Goal: Task Accomplishment & Management: Manage account settings

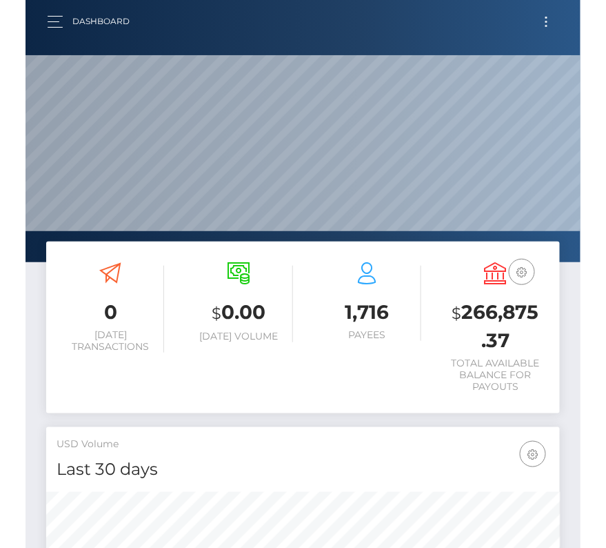
scroll to position [244, 246]
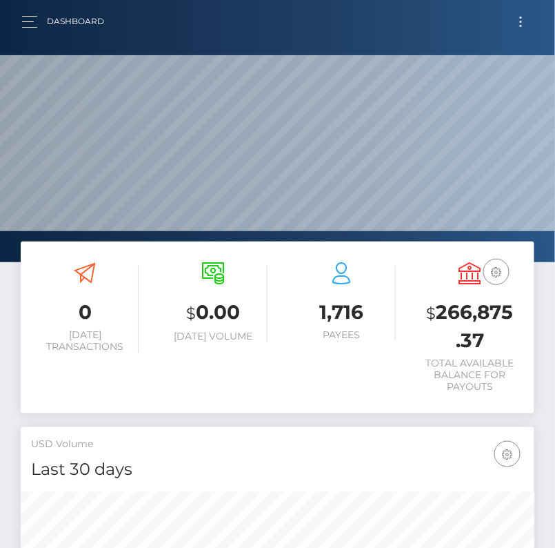
click at [521, 21] on span "Toggle navigation" at bounding box center [521, 22] width 2 height 2
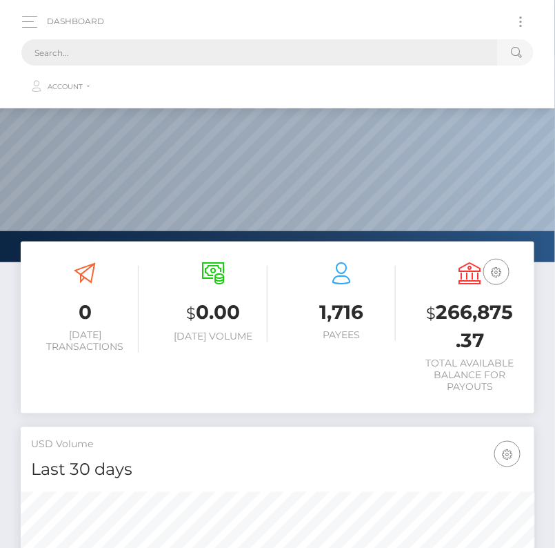
click at [59, 61] on input "text" at bounding box center [259, 52] width 477 height 26
paste input "2749731"
drag, startPoint x: 72, startPoint y: 50, endPoint x: -23, endPoint y: 50, distance: 95.2
paste input "809917"
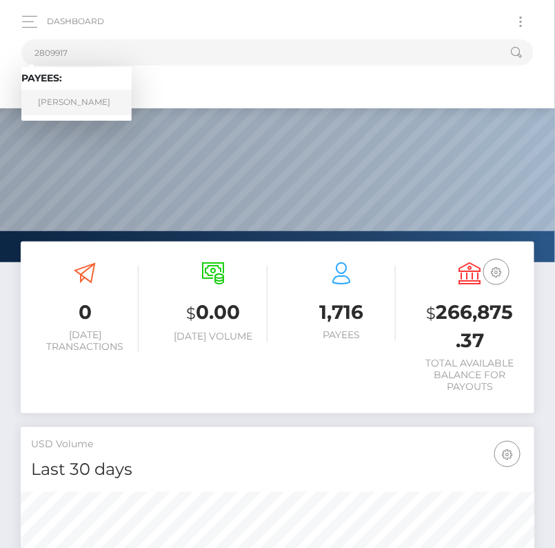
click at [81, 97] on link "Alex Noghera" at bounding box center [76, 103] width 110 height 26
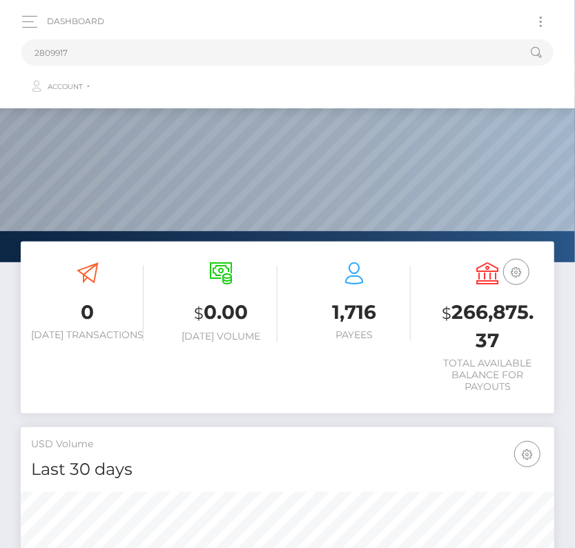
scroll to position [0, 0]
click at [118, 47] on input "2809917" at bounding box center [269, 52] width 496 height 26
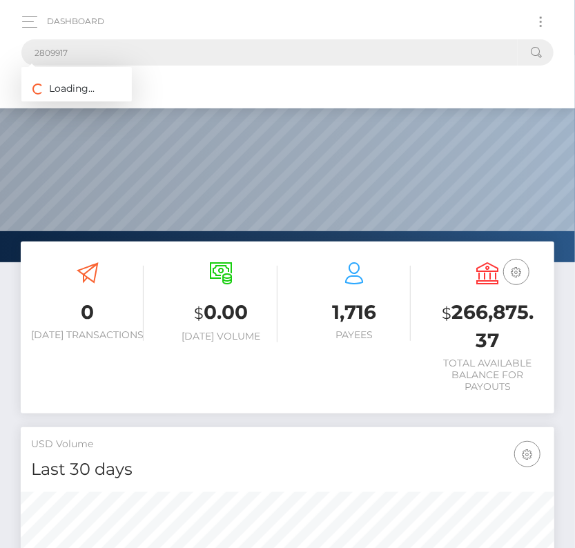
drag, startPoint x: 77, startPoint y: 56, endPoint x: -29, endPoint y: 50, distance: 106.4
paste input "text"
type input "2809917"
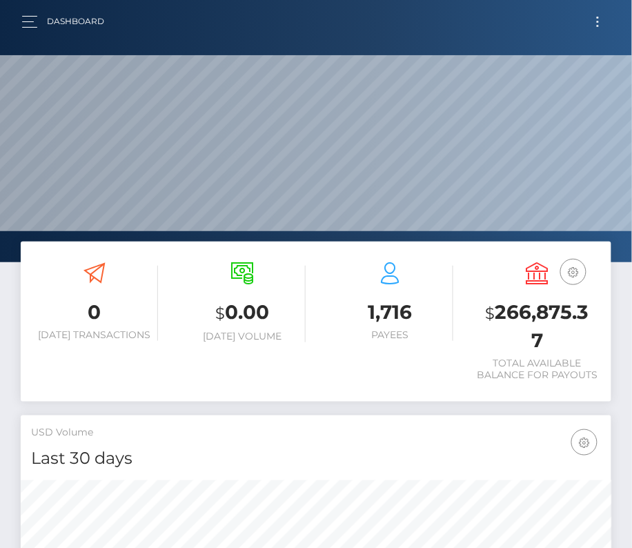
scroll to position [244, 285]
click at [599, 17] on button "Toggle navigation" at bounding box center [598, 21] width 26 height 19
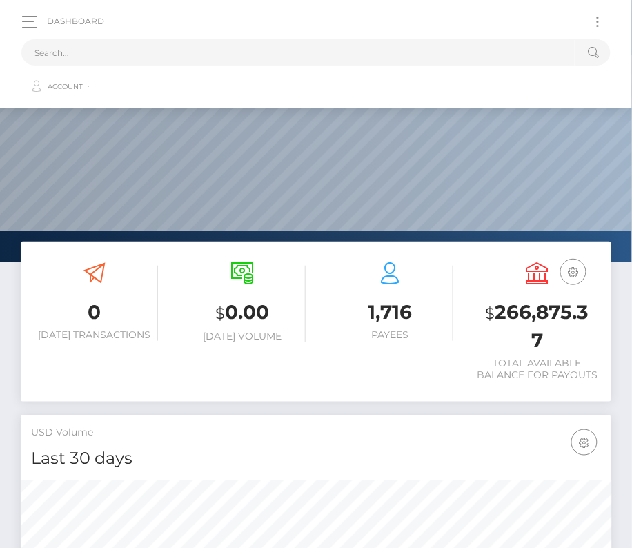
click at [336, 38] on div "Loading... Loading... Account Edit Profile Logout" at bounding box center [315, 69] width 589 height 66
click at [336, 39] on input "text" at bounding box center [297, 52] width 553 height 26
paste input "206867"
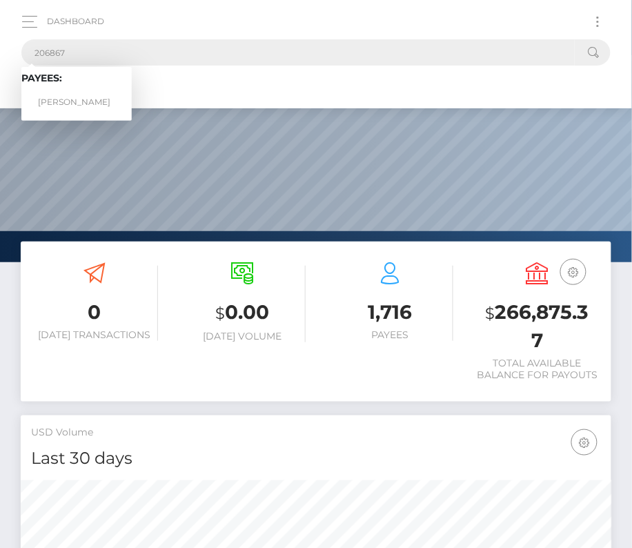
type input "206867"
click at [68, 96] on link "Luigi Vergari" at bounding box center [76, 103] width 110 height 26
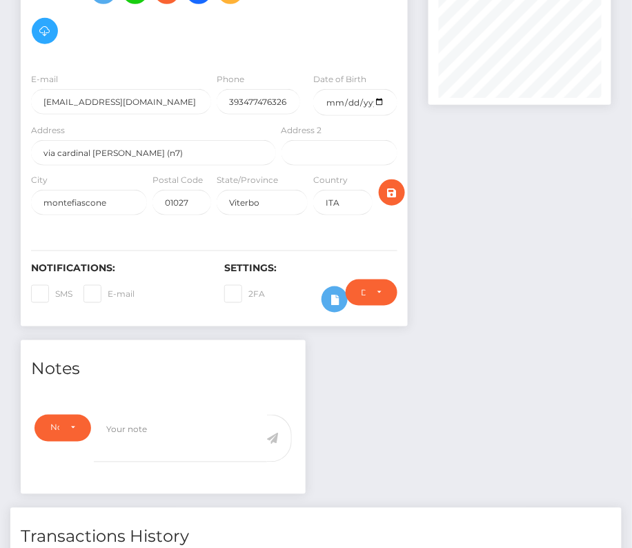
scroll to position [335, 0]
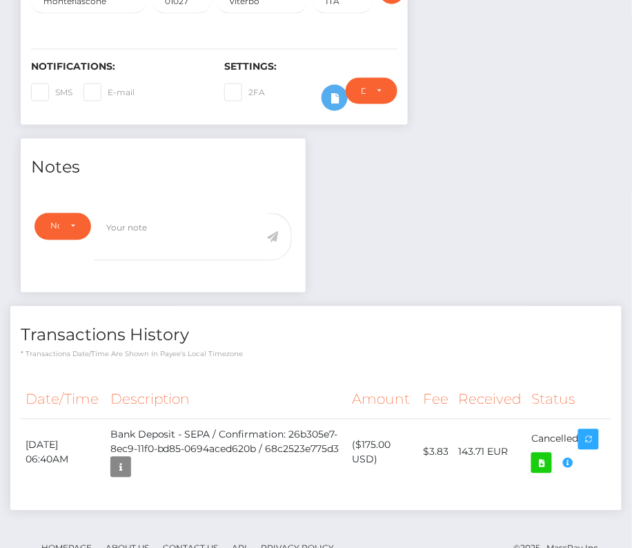
click at [570, 418] on div "Return of transaction #7SPWGQZH, Transaction not accepted, please contact benef…" at bounding box center [539, 415] width 138 height 69
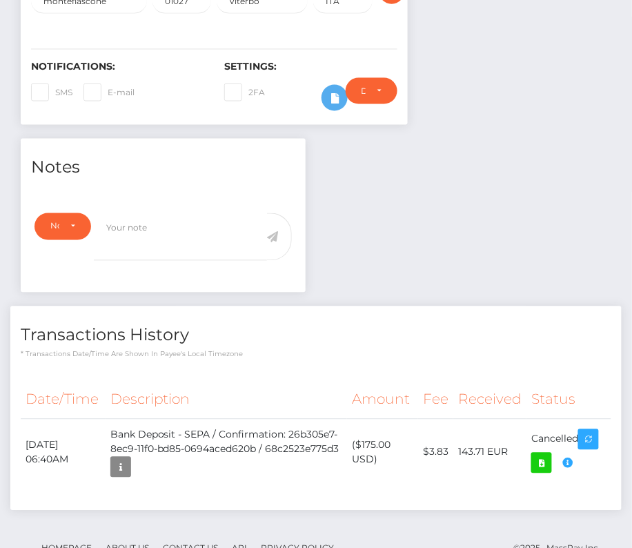
click at [568, 419] on div "Return of transaction #7SPWGQZH, Transaction not accepted, please contact benef…" at bounding box center [539, 415] width 138 height 69
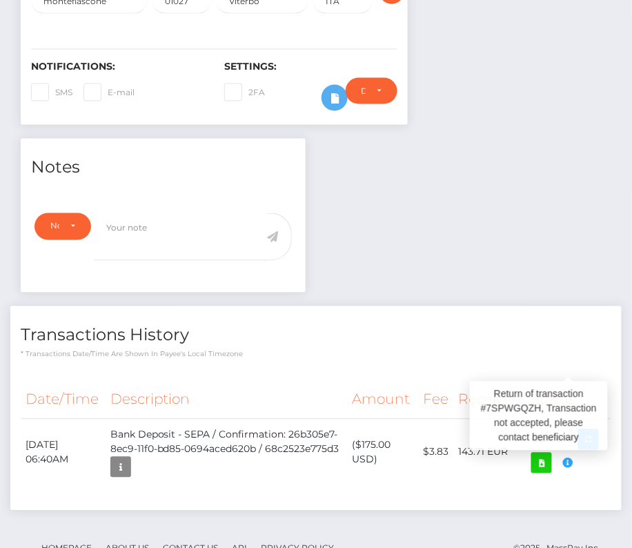
click at [568, 419] on div "Return of transaction #7SPWGQZH, Transaction not accepted, please contact benef…" at bounding box center [539, 415] width 138 height 69
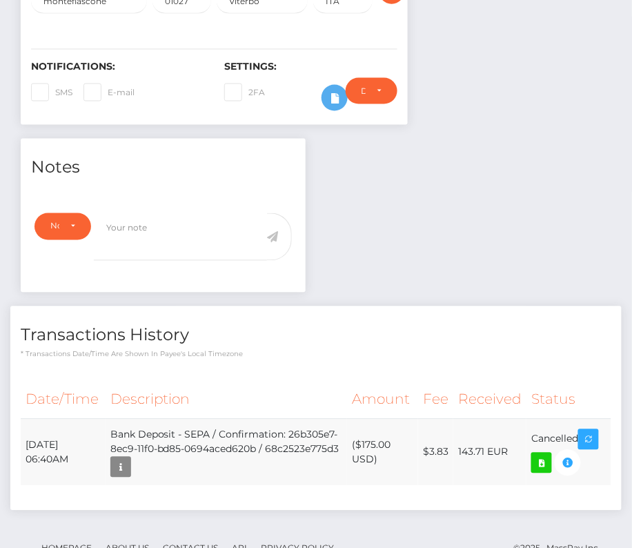
drag, startPoint x: 492, startPoint y: 388, endPoint x: 570, endPoint y: 395, distance: 78.9
drag, startPoint x: 493, startPoint y: 392, endPoint x: 582, endPoint y: 418, distance: 92.8
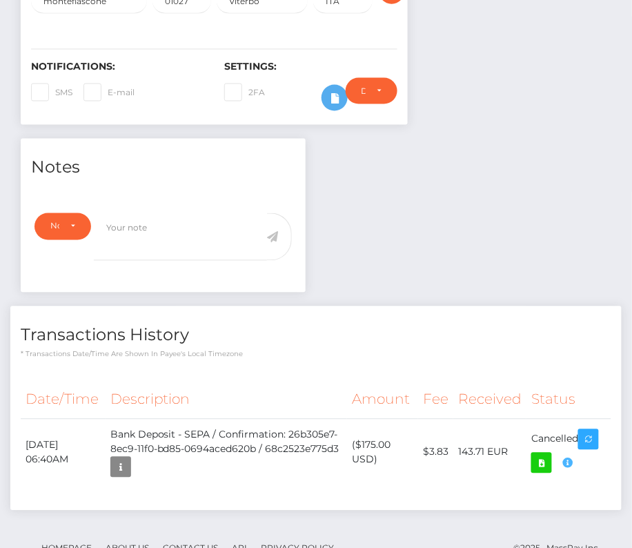
click at [569, 418] on div "Return of transaction #7SPWGQZH, Transaction not accepted, please contact benef…" at bounding box center [539, 415] width 138 height 69
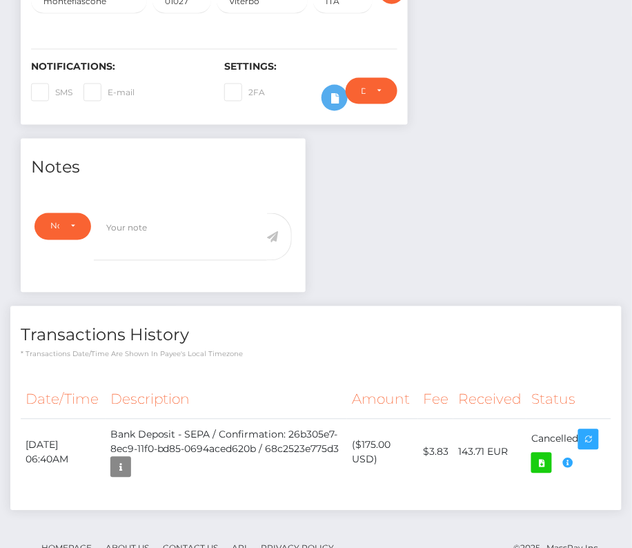
click at [569, 418] on div "Return of transaction #7SPWGQZH, Transaction not accepted, please contact benef…" at bounding box center [539, 415] width 138 height 69
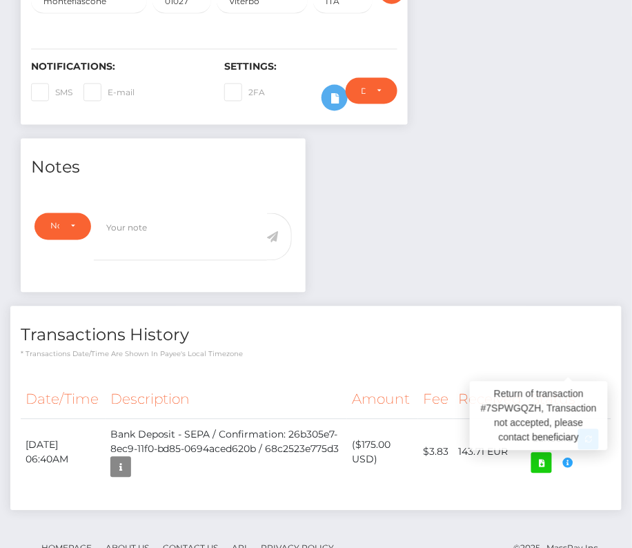
click at [569, 418] on div "Return of transaction #7SPWGQZH, Transaction not accepted, please contact benef…" at bounding box center [539, 415] width 138 height 69
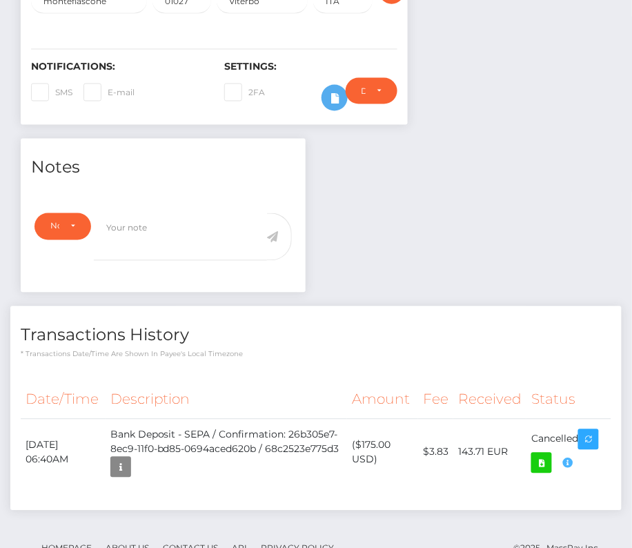
click at [275, 430] on td "Bank Deposit - SEPA / Confirmation: 26b305e7-8ec9-11f0-bd85-0694aced620b / 68c2…" at bounding box center [227, 452] width 243 height 67
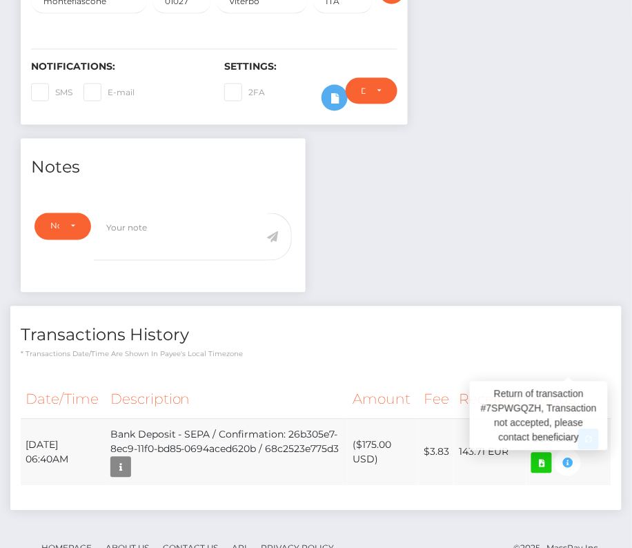
drag, startPoint x: 494, startPoint y: 395, endPoint x: 557, endPoint y: 412, distance: 65.9
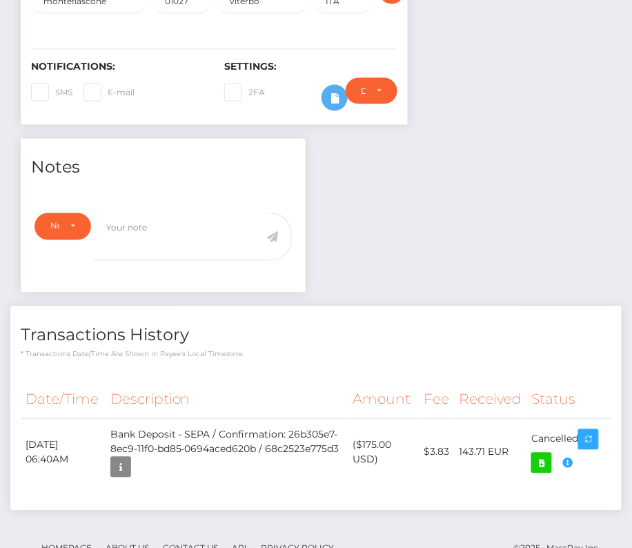
click at [570, 420] on div "Return of transaction #7SPWGQZH, Transaction not accepted, please contact benef…" at bounding box center [539, 415] width 138 height 69
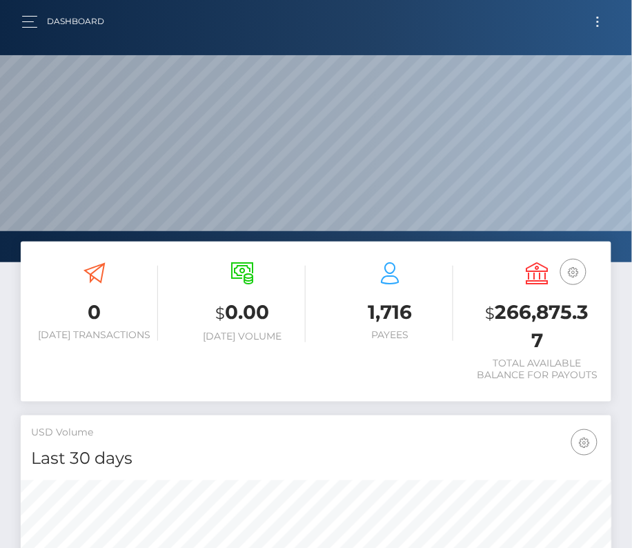
scroll to position [244, 285]
click at [603, 23] on button "Toggle navigation" at bounding box center [598, 21] width 26 height 19
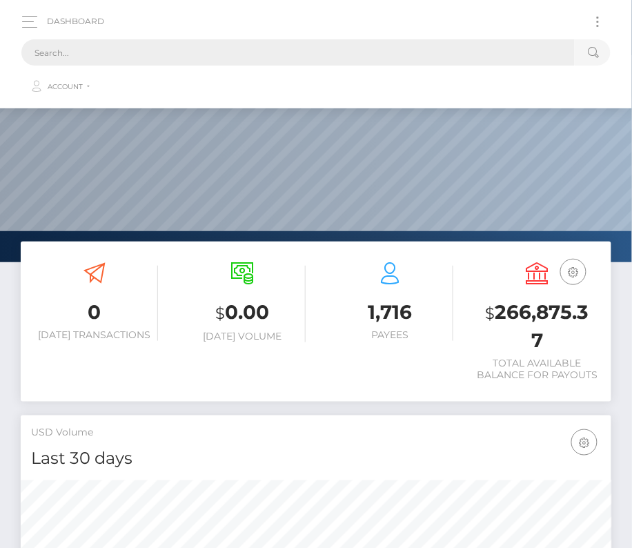
click at [167, 50] on input "text" at bounding box center [297, 52] width 553 height 26
paste input "206867"
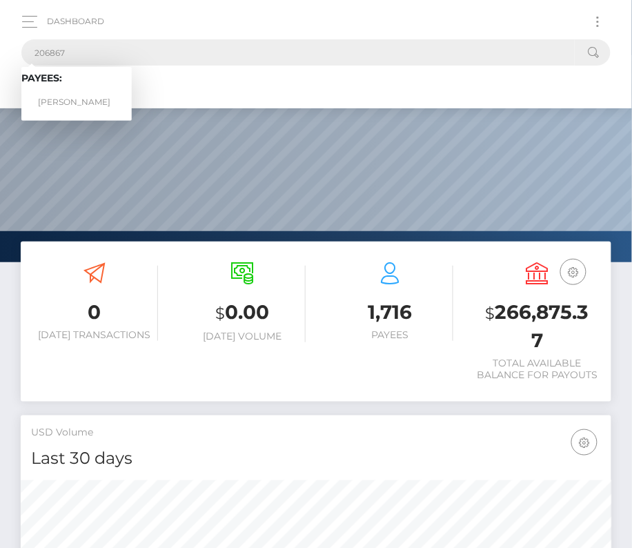
type input "206867"
click at [87, 106] on link "Luigi Vergari" at bounding box center [76, 103] width 110 height 26
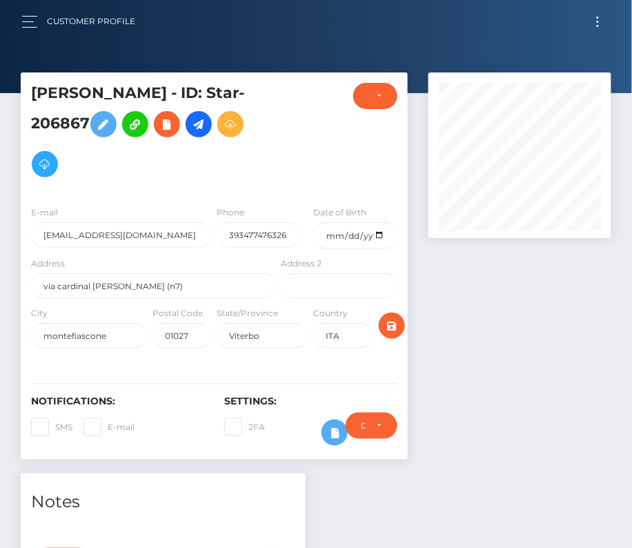
scroll to position [335, 0]
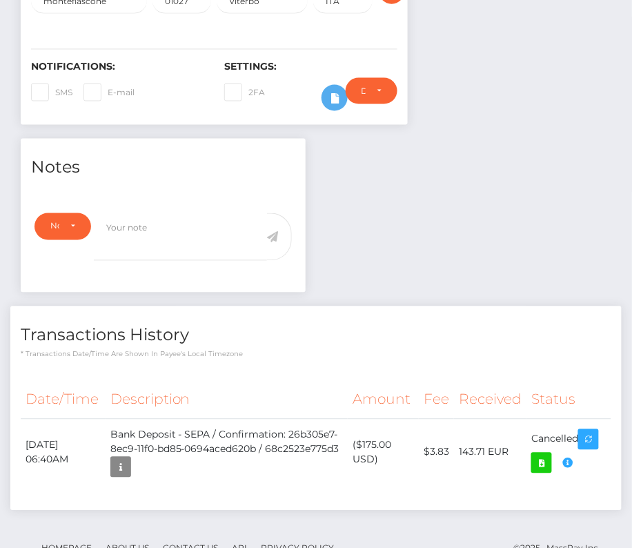
click at [570, 417] on div "Return of transaction #7SPWGQZH, Transaction not accepted, please contact benef…" at bounding box center [539, 415] width 138 height 69
click at [569, 419] on div "Return of transaction #7SPWGQZH, Transaction not accepted, please contact benef…" at bounding box center [539, 415] width 138 height 69
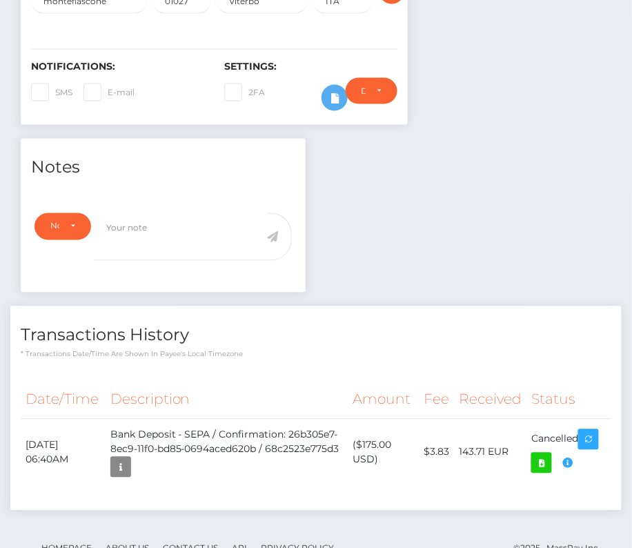
click at [569, 419] on div "Return of transaction #7SPWGQZH, Transaction not accepted, please contact benef…" at bounding box center [539, 415] width 138 height 69
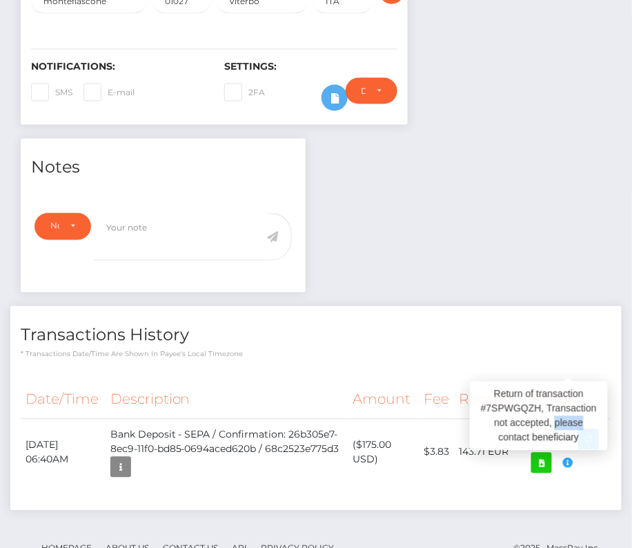
click at [569, 419] on div "Return of transaction #7SPWGQZH, Transaction not accepted, please contact benef…" at bounding box center [539, 415] width 138 height 69
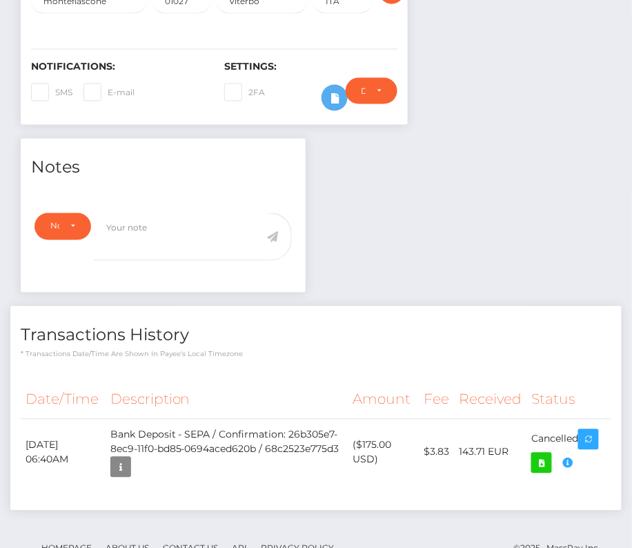
click at [569, 419] on div "Return of transaction #7SPWGQZH, Transaction not accepted, please contact benef…" at bounding box center [539, 415] width 138 height 69
drag, startPoint x: 492, startPoint y: 395, endPoint x: 599, endPoint y: 440, distance: 116.2
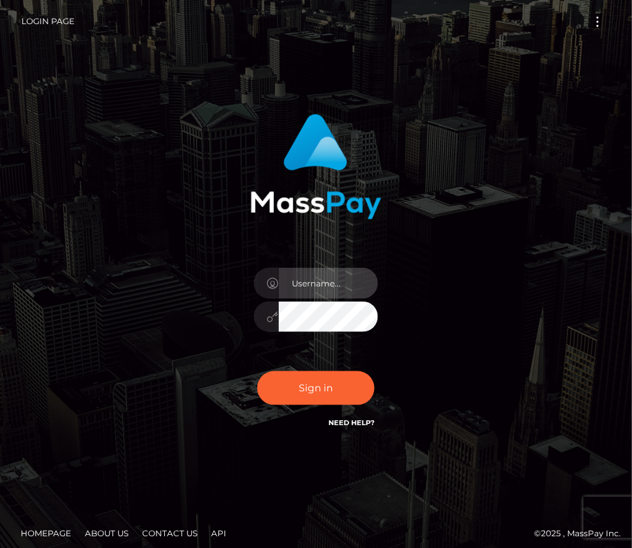
click at [295, 281] on input "text" at bounding box center [328, 283] width 99 height 31
type input "kateo"
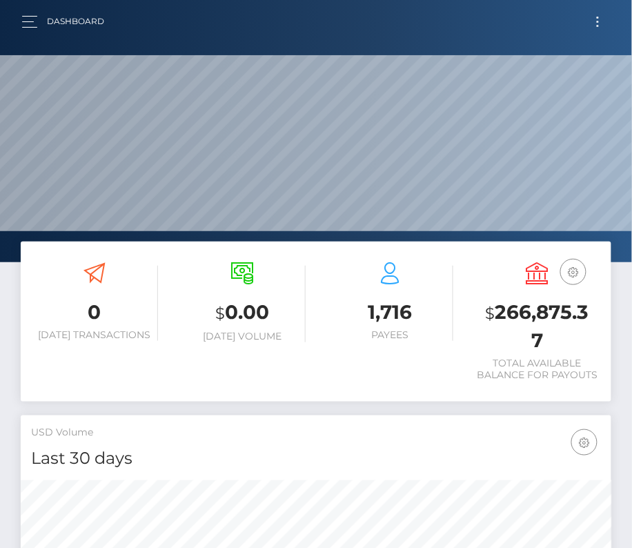
click at [599, 21] on button "Toggle navigation" at bounding box center [598, 21] width 26 height 19
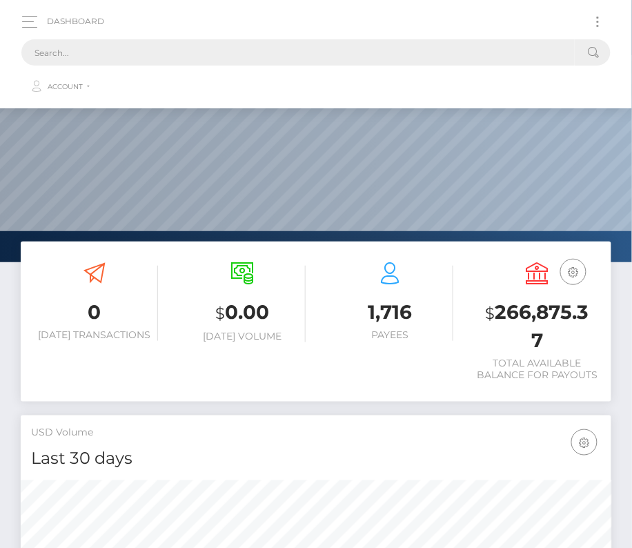
click at [212, 51] on input "text" at bounding box center [297, 52] width 553 height 26
paste input "206867"
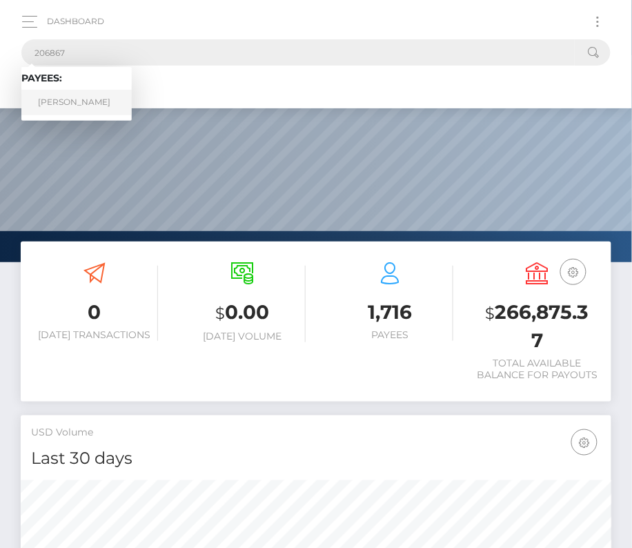
type input "206867"
click at [75, 99] on link "Luigi Vergari" at bounding box center [76, 103] width 110 height 26
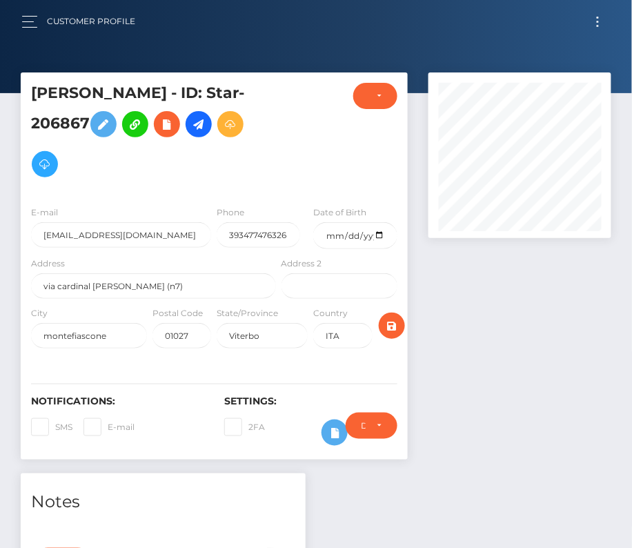
scroll to position [335, 0]
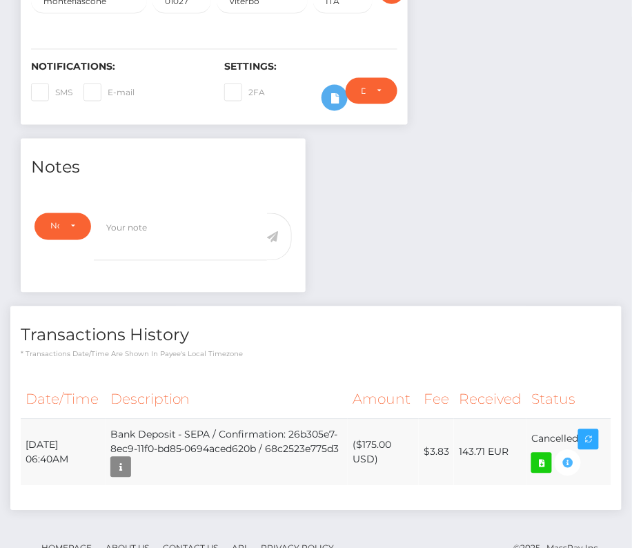
click at [568, 419] on div "Return of transaction #7SPWGQZH, Transaction not accepted, please contact benef…" at bounding box center [539, 415] width 138 height 69
click at [129, 459] on icon "button" at bounding box center [120, 467] width 17 height 17
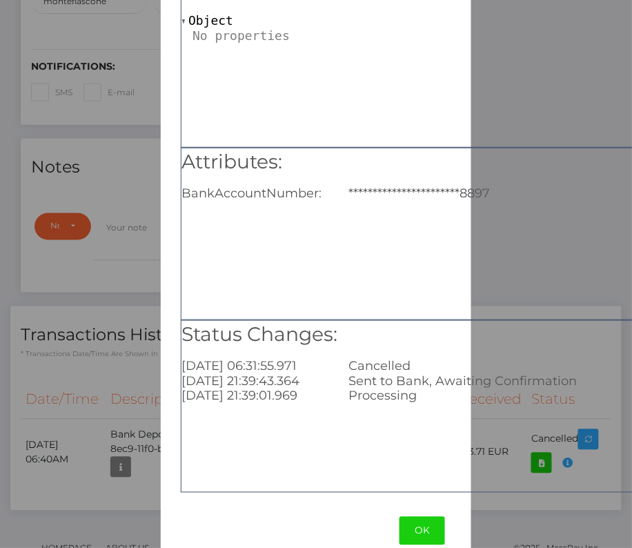
scroll to position [97, 0]
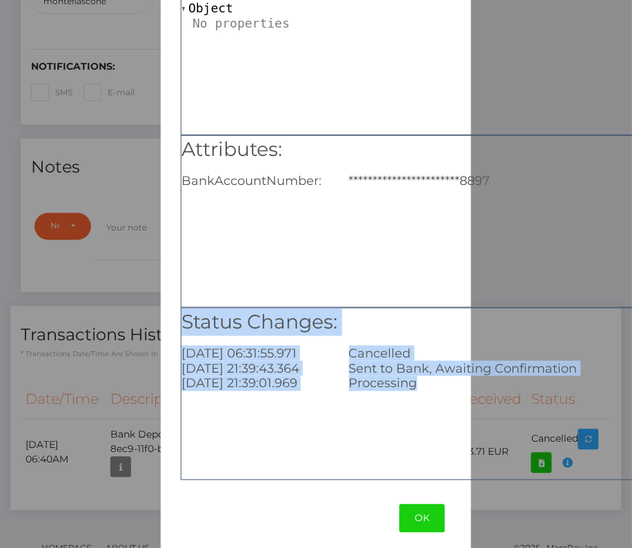
drag, startPoint x: 428, startPoint y: 382, endPoint x: 176, endPoint y: 312, distance: 262.1
click at [176, 312] on div "**********" at bounding box center [422, 216] width 523 height 533
copy div "Status Changes: 2025-09-12 06:31:55.971 Cancelled 2025-09-10 21:39:43.364 Sent …"
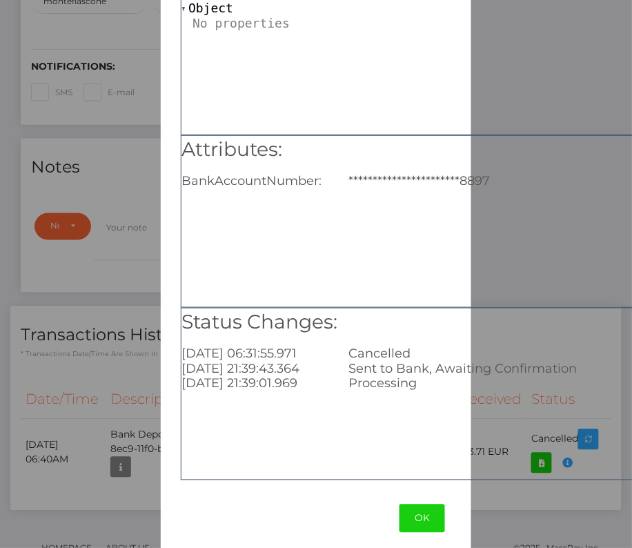
click at [608, 268] on div "**********" at bounding box center [422, 221] width 483 height 172
click at [584, 252] on div "**********" at bounding box center [422, 221] width 483 height 172
click at [421, 504] on button "OK" at bounding box center [422, 518] width 46 height 28
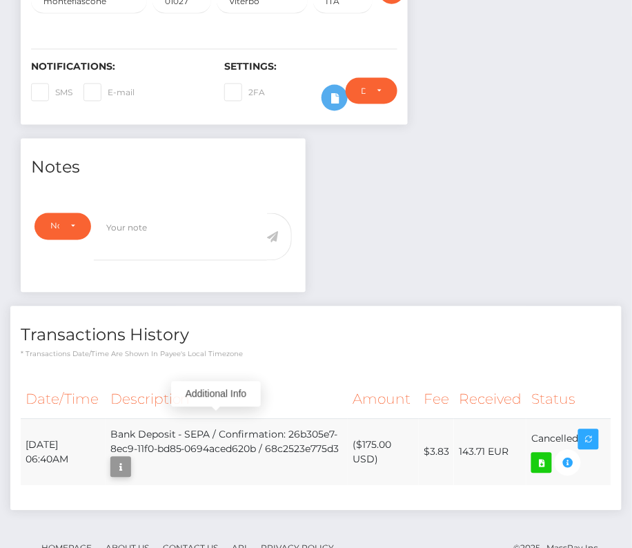
click at [129, 459] on icon "button" at bounding box center [120, 467] width 17 height 17
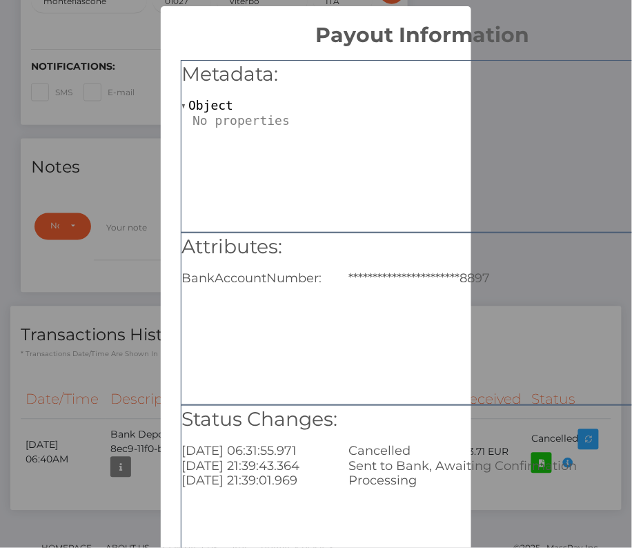
scroll to position [0, 0]
click at [527, 259] on h5 "Attributes:" at bounding box center [421, 247] width 481 height 28
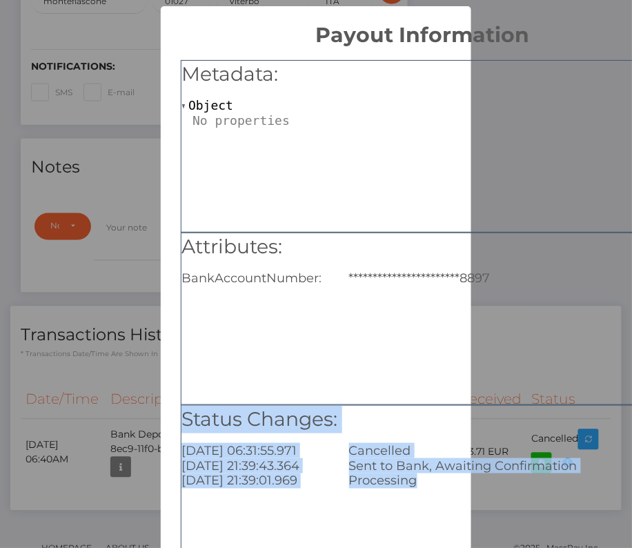
drag, startPoint x: 181, startPoint y: 414, endPoint x: 406, endPoint y: 512, distance: 245.3
click at [406, 512] on div "Status Changes: 2025-09-12 06:31:55.971 Cancelled 2025-09-10 21:39:43.364 Sent …" at bounding box center [422, 491] width 483 height 172
copy div "Status Changes: 2025-09-12 06:31:55.971 Cancelled 2025-09-10 21:39:43.364 Sent …"
click at [579, 322] on div "**********" at bounding box center [422, 318] width 483 height 172
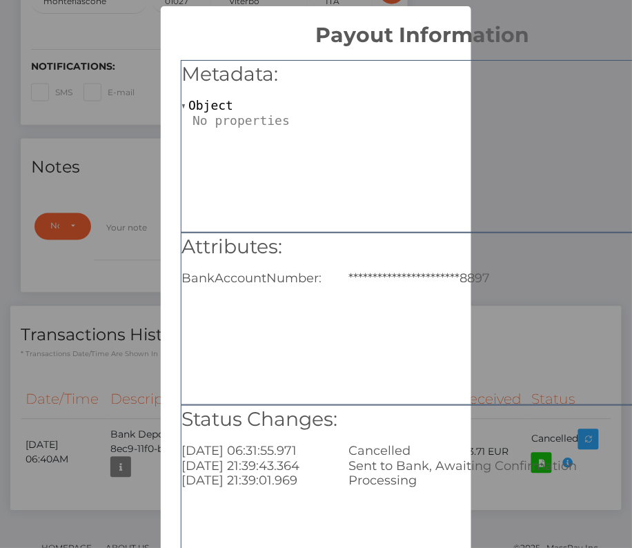
click at [579, 322] on div "**********" at bounding box center [422, 318] width 483 height 172
click at [27, 363] on div "**********" at bounding box center [316, 274] width 632 height 548
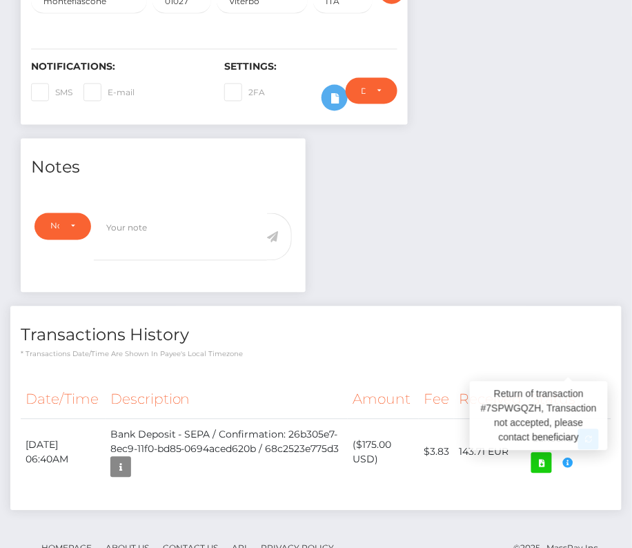
drag, startPoint x: 26, startPoint y: 399, endPoint x: 559, endPoint y: 417, distance: 534.1
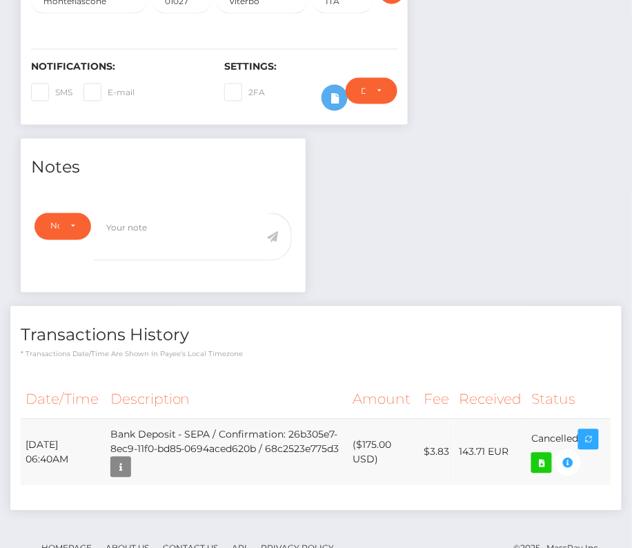
click at [599, 419] on td "Cancelled" at bounding box center [568, 452] width 85 height 67
drag, startPoint x: 24, startPoint y: 397, endPoint x: 581, endPoint y: 399, distance: 557.3
click at [581, 419] on tr "September 11, 2025 06:40AM Bank Deposit - SEPA / Confirmation: 26b305e7-8ec9-11…" at bounding box center [316, 452] width 590 height 67
copy tr "September 11, 2025 06:40AM Bank Deposit - SEPA / Confirmation: 26b305e7-8ec9-11…"
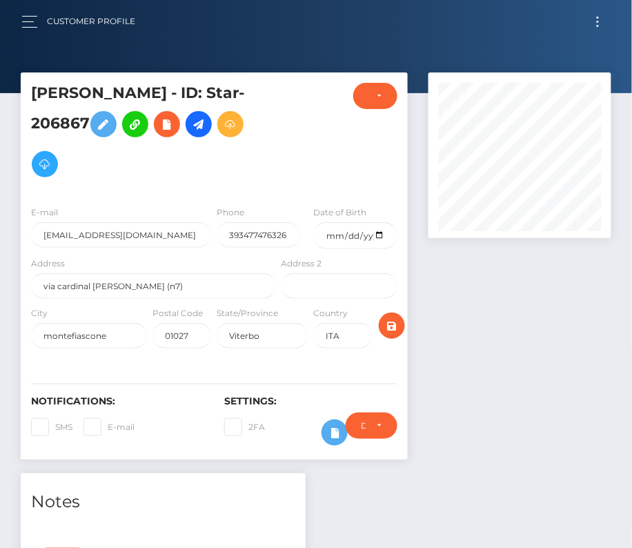
click at [590, 28] on button "Toggle navigation" at bounding box center [598, 21] width 26 height 19
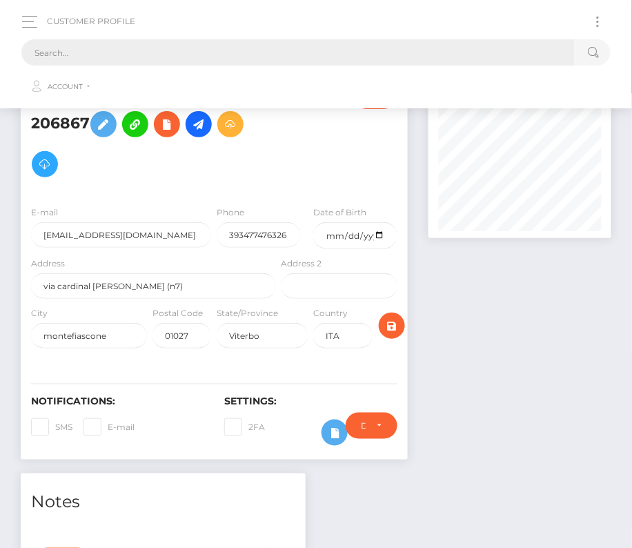
click at [321, 54] on input "text" at bounding box center [297, 52] width 553 height 26
paste input "2983627"
drag, startPoint x: 77, startPoint y: 52, endPoint x: -28, endPoint y: 52, distance: 104.8
click at [0, 52] on html "Starcling LLC Dashboard Transactions Ledger Payees Cancellations" at bounding box center [316, 463] width 632 height 927
paste input "809917"
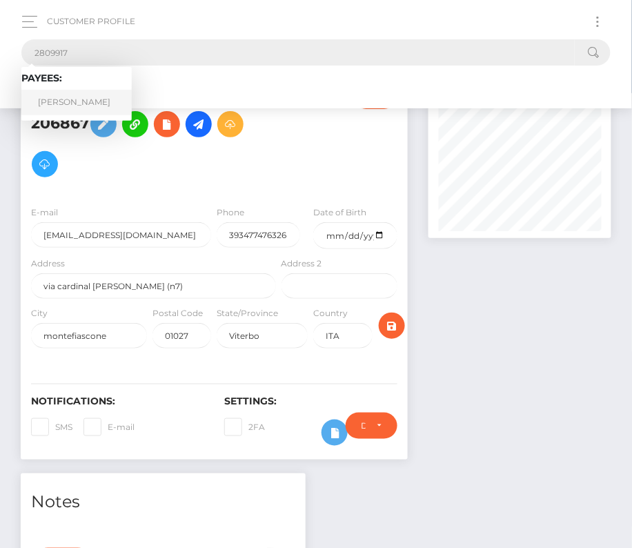
type input "2809917"
click at [77, 99] on link "Alex Noghera" at bounding box center [76, 103] width 110 height 26
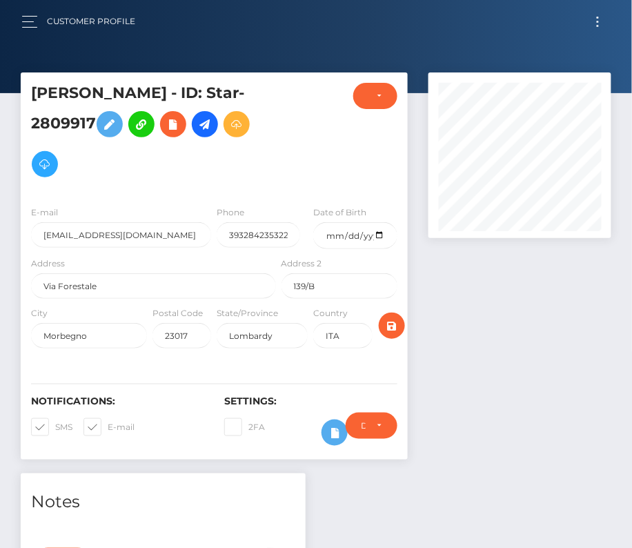
scroll to position [166, 183]
click at [380, 230] on input "date" at bounding box center [354, 235] width 83 height 27
type input "[DATE]"
click at [55, 423] on span at bounding box center [55, 426] width 0 height 10
click at [55, 423] on input "SMS" at bounding box center [59, 422] width 9 height 9
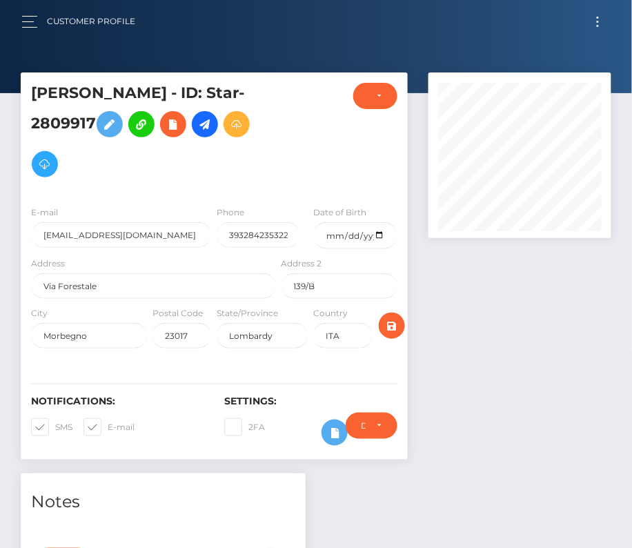
checkbox input "false"
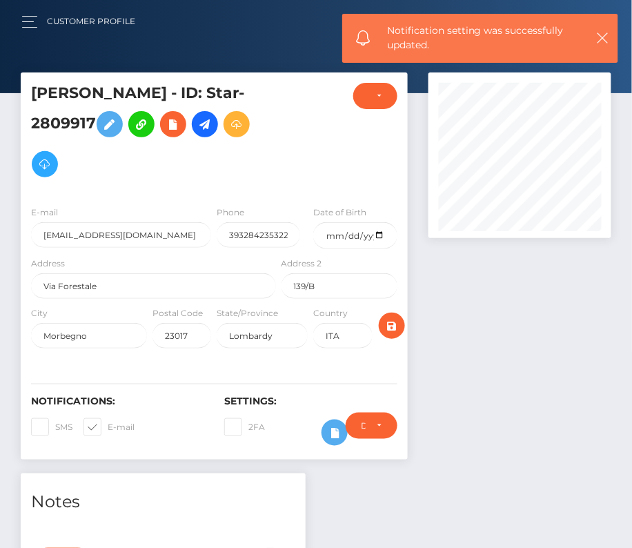
click at [108, 423] on span at bounding box center [108, 426] width 0 height 10
click at [108, 423] on input "E-mail" at bounding box center [112, 422] width 9 height 9
checkbox input "false"
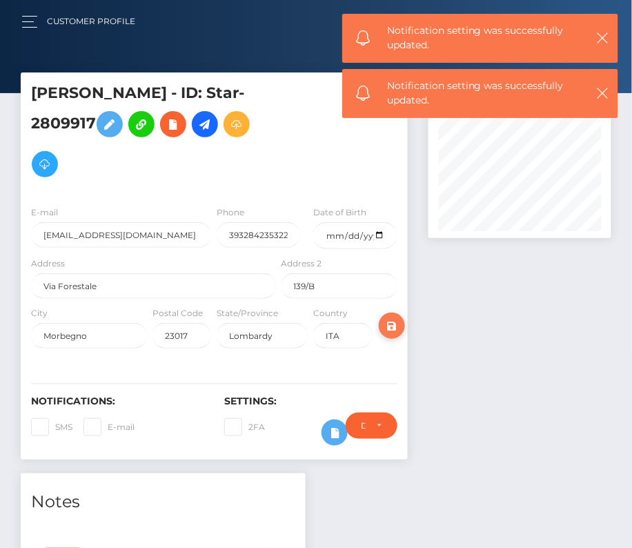
click at [388, 325] on icon "submit" at bounding box center [391, 325] width 17 height 17
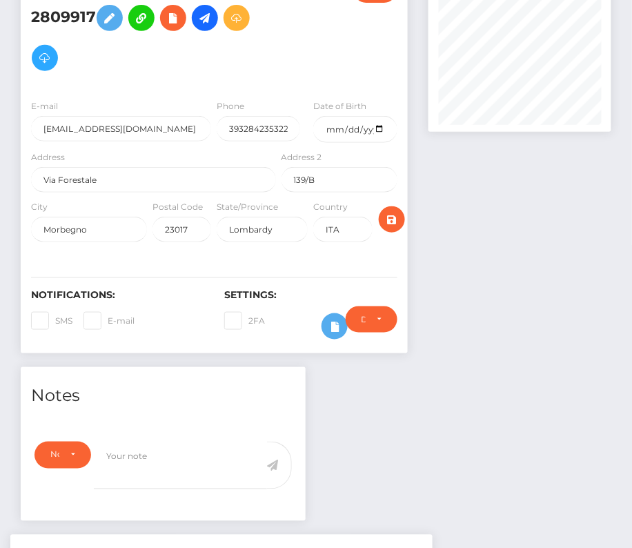
scroll to position [99, 0]
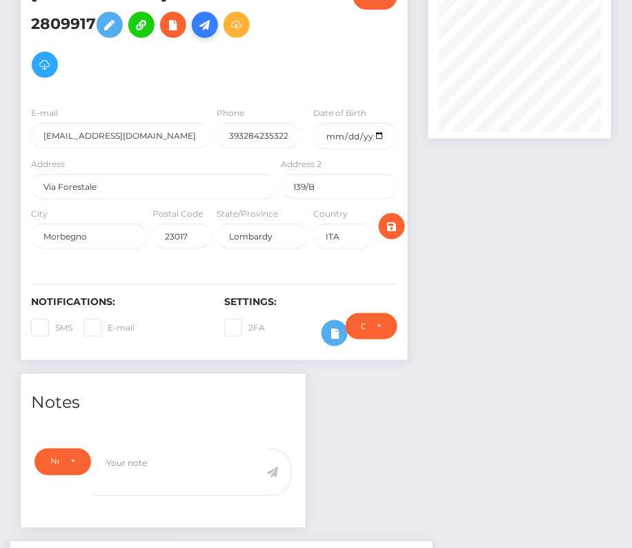
click at [212, 27] on icon at bounding box center [205, 25] width 17 height 17
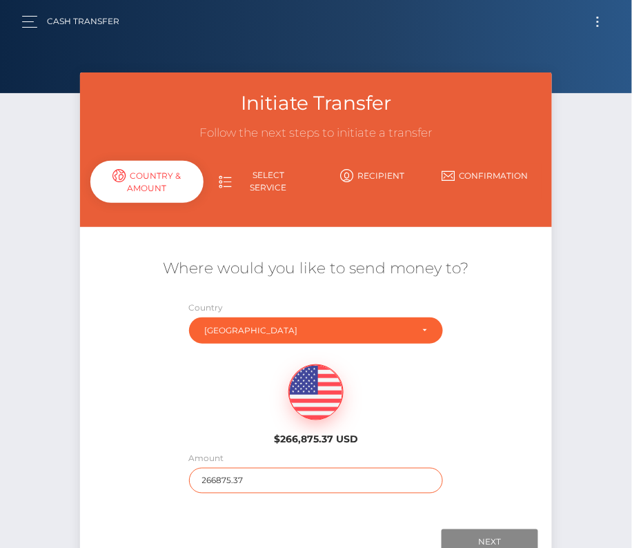
click at [233, 487] on input "266875.37" at bounding box center [316, 481] width 255 height 26
type input "202"
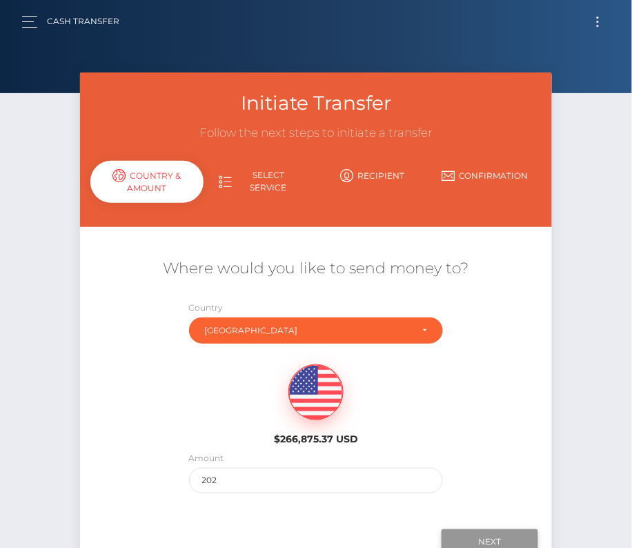
click at [480, 534] on input "Next" at bounding box center [489, 542] width 97 height 26
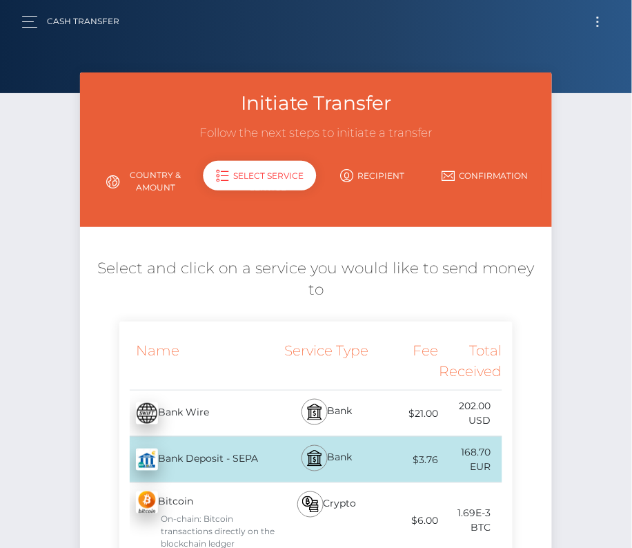
click at [212, 440] on div "Bank Deposit - SEPA - EUR" at bounding box center [198, 459] width 159 height 39
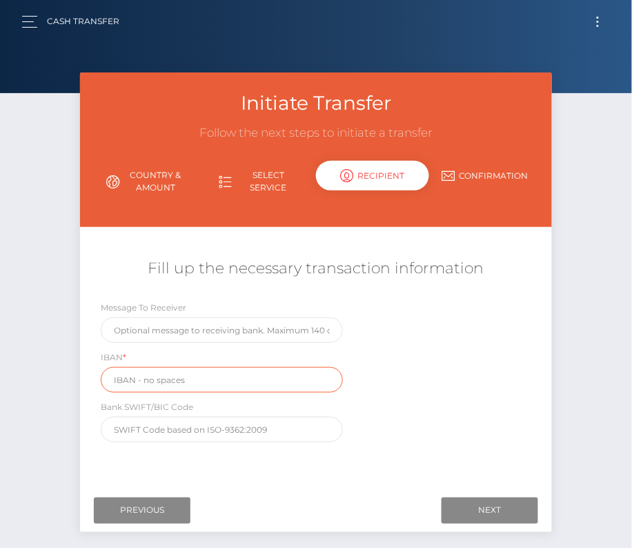
click at [141, 379] on input "text" at bounding box center [222, 380] width 242 height 26
paste input "IT43E0306952231100000010947"
type input "IT43E0306952231100000010947"
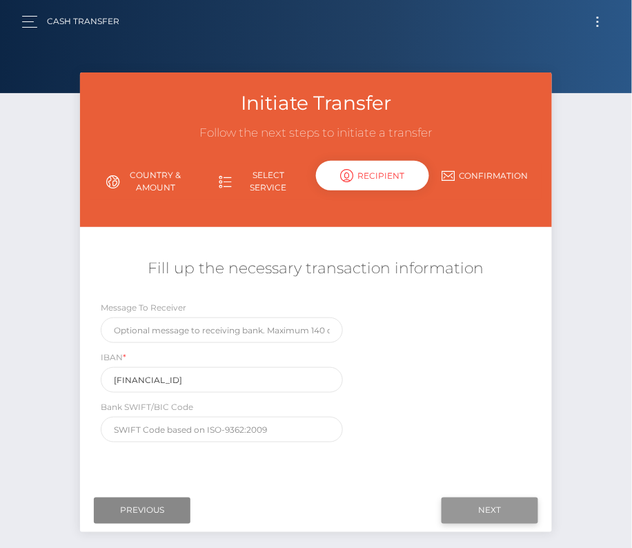
click at [486, 511] on input "Next" at bounding box center [489, 510] width 97 height 26
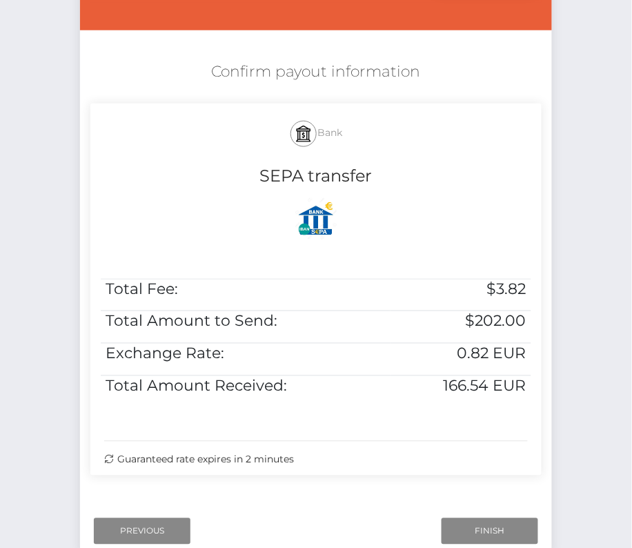
scroll to position [237, 0]
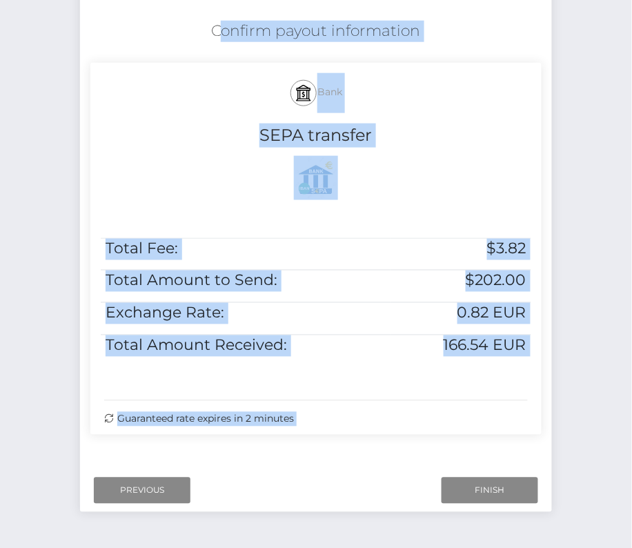
drag, startPoint x: 206, startPoint y: 28, endPoint x: 570, endPoint y: 345, distance: 482.0
click at [570, 345] on div "Initiate Transfer Follow the next steps to initiate a transfer Country & Amount…" at bounding box center [316, 190] width 632 height 711
copy form "Confirm payout information Bank SEPA transfer Total Fee: $3.82 Total Amount to …"
click at [490, 490] on input "Finish" at bounding box center [489, 490] width 97 height 26
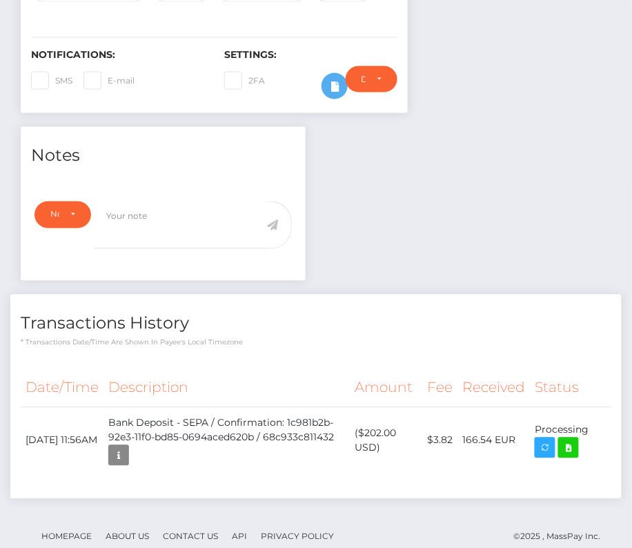
scroll to position [350, 0]
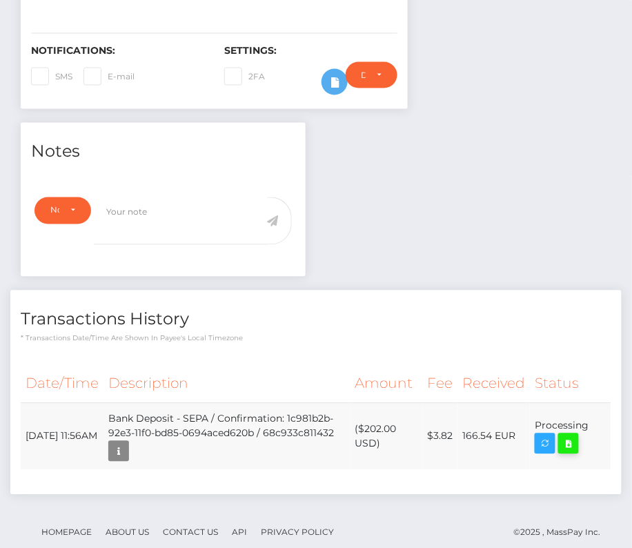
click at [571, 441] on icon at bounding box center [568, 443] width 17 height 17
drag, startPoint x: 26, startPoint y: 423, endPoint x: 572, endPoint y: 444, distance: 547.4
click at [572, 444] on tr "[DATE] 11:56AM Bank Deposit - SEPA / Confirmation: 1c981b2b-92e3-11f0-bd85-0694…" at bounding box center [316, 436] width 590 height 67
copy table "Date/Time Description Amount Fee Received Status"
click at [290, 410] on td "Bank Deposit - SEPA / Confirmation: 1c981b2b-92e3-11f0-bd85-0694aced620b / 68c9…" at bounding box center [226, 436] width 247 height 67
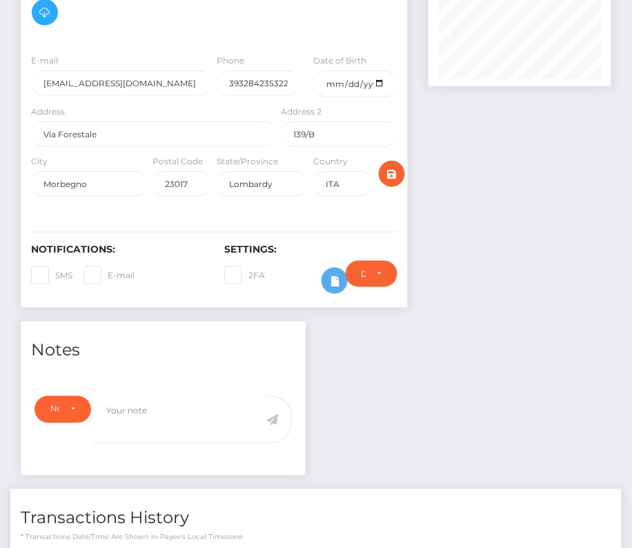
scroll to position [0, 0]
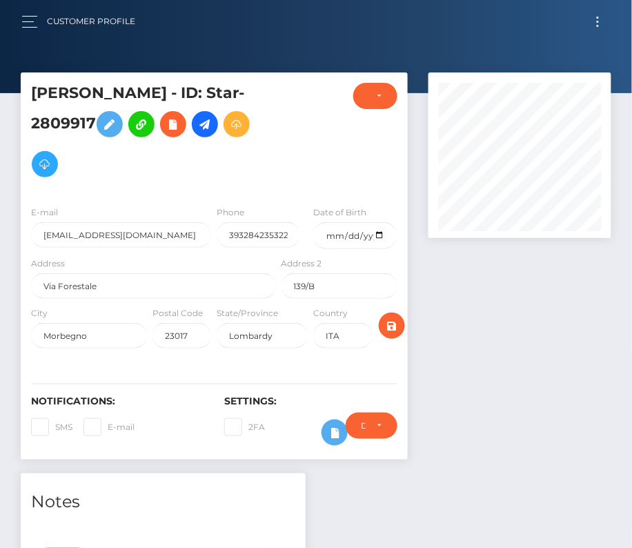
click at [602, 21] on button "Toggle navigation" at bounding box center [598, 21] width 26 height 19
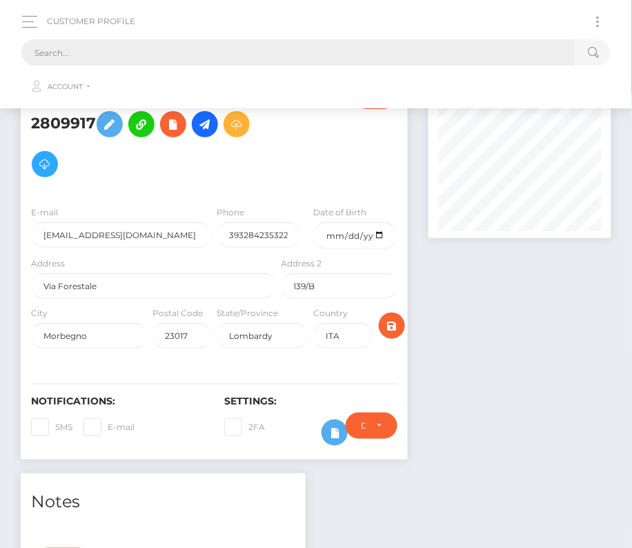
click at [421, 49] on input "text" at bounding box center [297, 52] width 553 height 26
paste input "3584273"
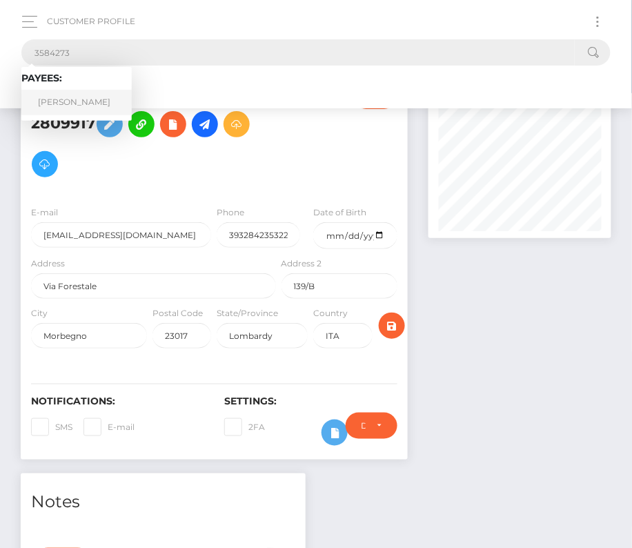
type input "3584273"
click at [46, 110] on link "[PERSON_NAME]" at bounding box center [76, 103] width 110 height 26
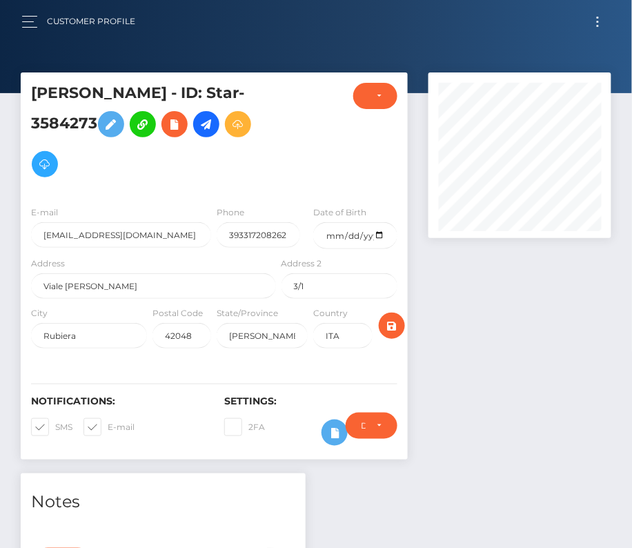
scroll to position [166, 183]
click at [378, 234] on input "date" at bounding box center [354, 235] width 83 height 27
type input "[DATE]"
click at [55, 426] on span at bounding box center [55, 426] width 0 height 10
click at [55, 426] on input "SMS" at bounding box center [59, 422] width 9 height 9
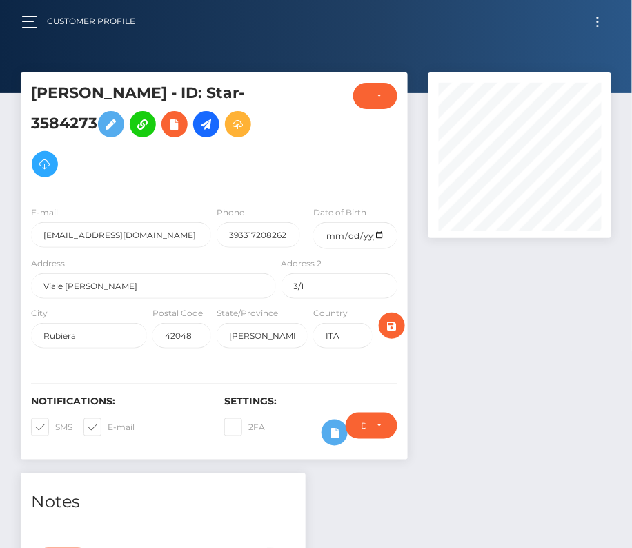
checkbox input "false"
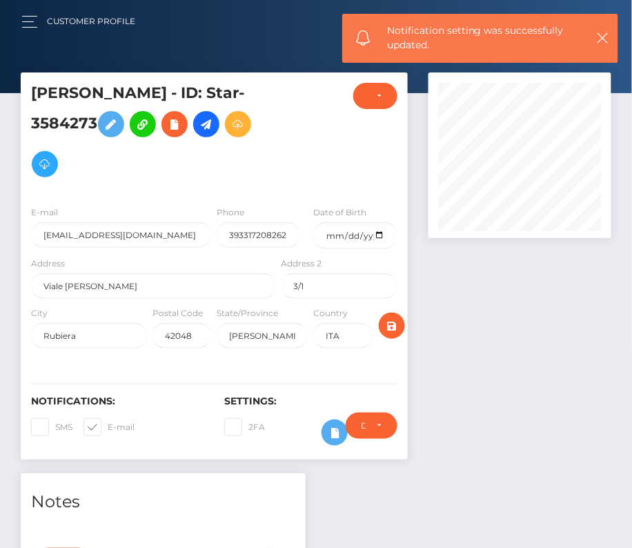
click at [108, 424] on span at bounding box center [108, 426] width 0 height 10
click at [108, 424] on input "E-mail" at bounding box center [112, 422] width 9 height 9
checkbox input "false"
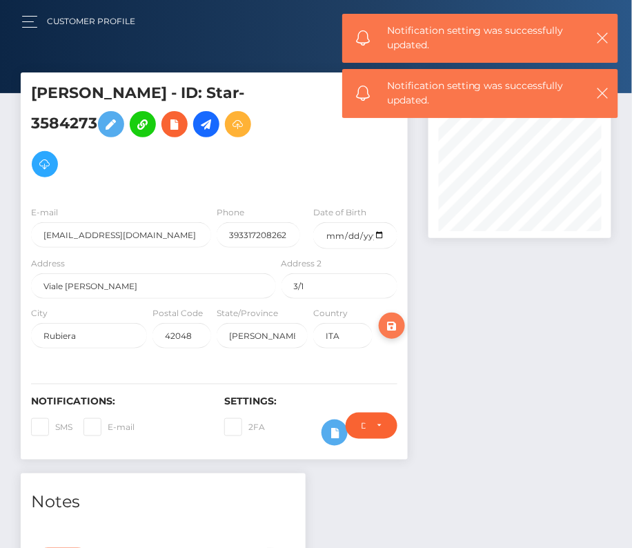
click at [390, 319] on icon "submit" at bounding box center [391, 325] width 17 height 17
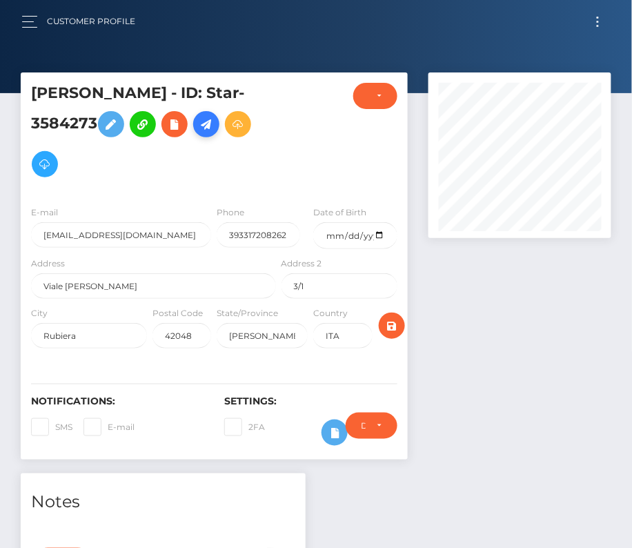
click at [212, 126] on icon at bounding box center [206, 124] width 17 height 17
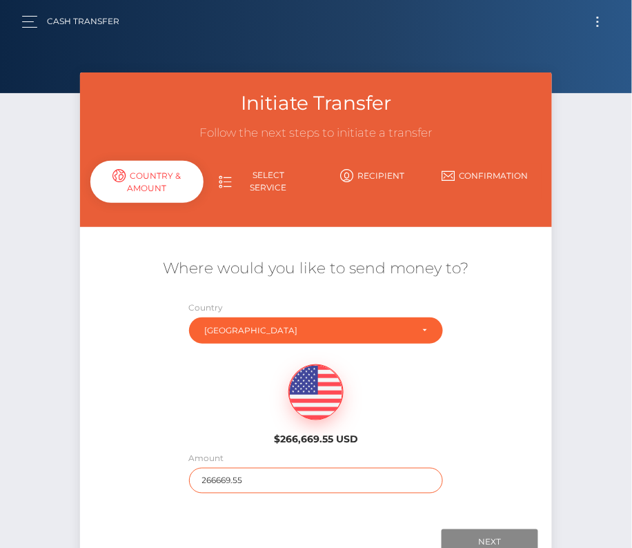
click at [219, 474] on input "266669.55" at bounding box center [316, 481] width 255 height 26
type input "361"
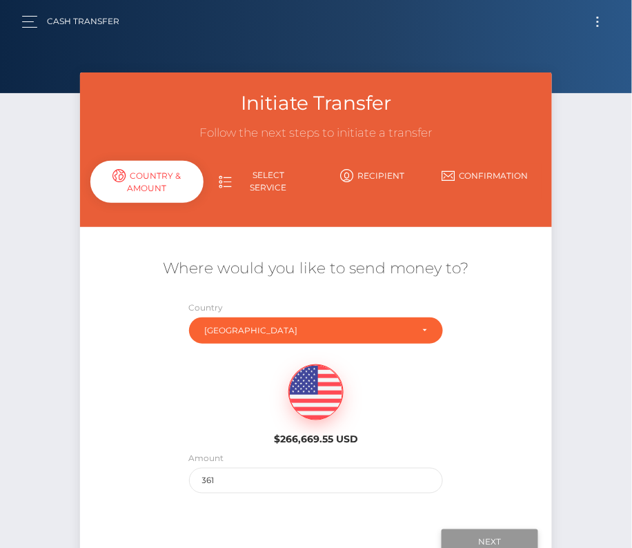
click at [472, 535] on input "Next" at bounding box center [489, 542] width 97 height 26
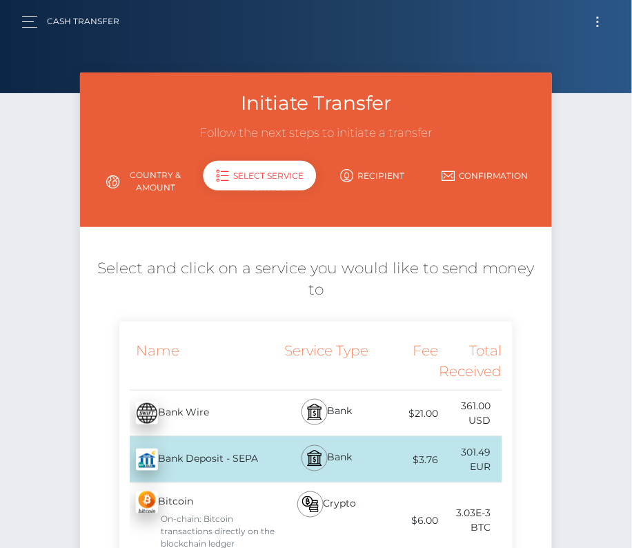
click at [215, 440] on div "Bank Deposit - SEPA - EUR" at bounding box center [198, 459] width 159 height 39
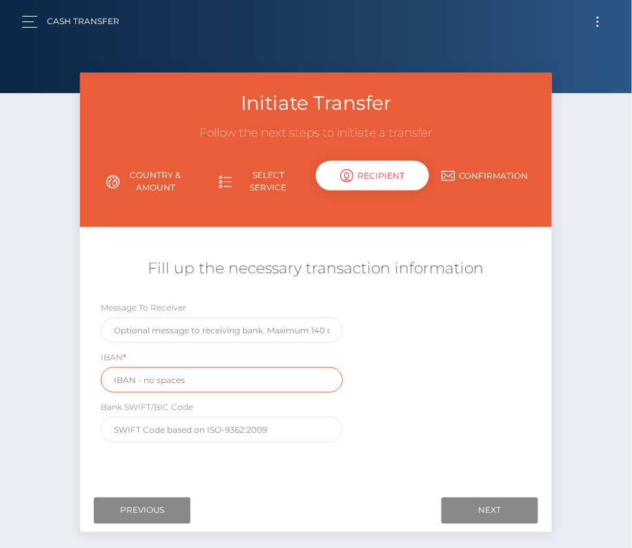
click at [156, 375] on input "text" at bounding box center [222, 380] width 242 height 26
paste input "IT95X0538723300000003167066"
type input "IT95X0538723300000003167066"
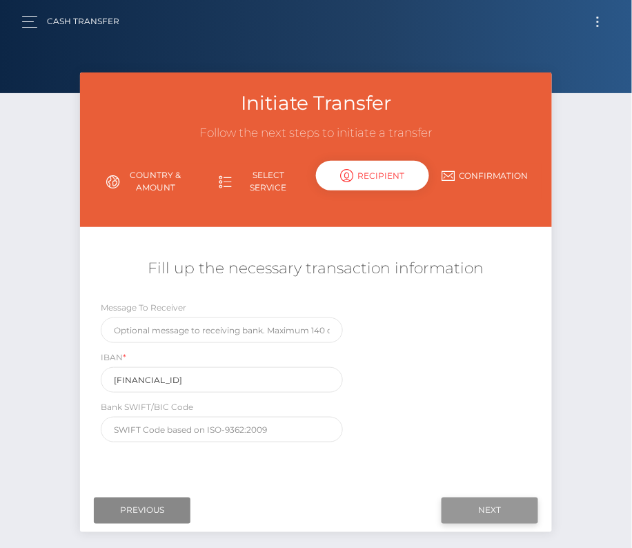
click at [502, 509] on input "Next" at bounding box center [489, 510] width 97 height 26
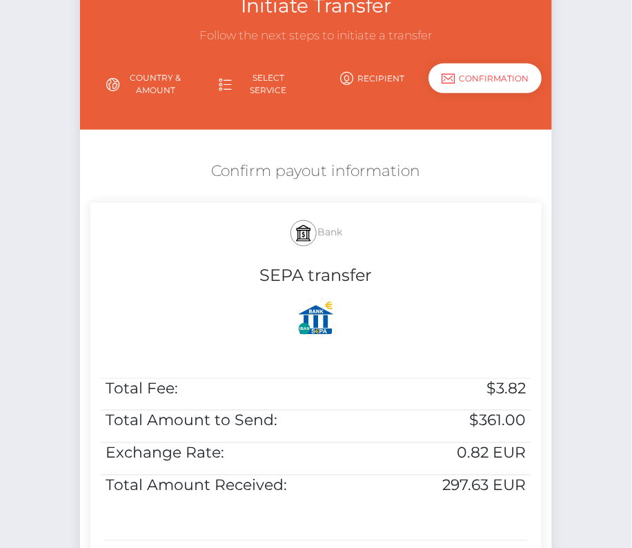
scroll to position [108, 0]
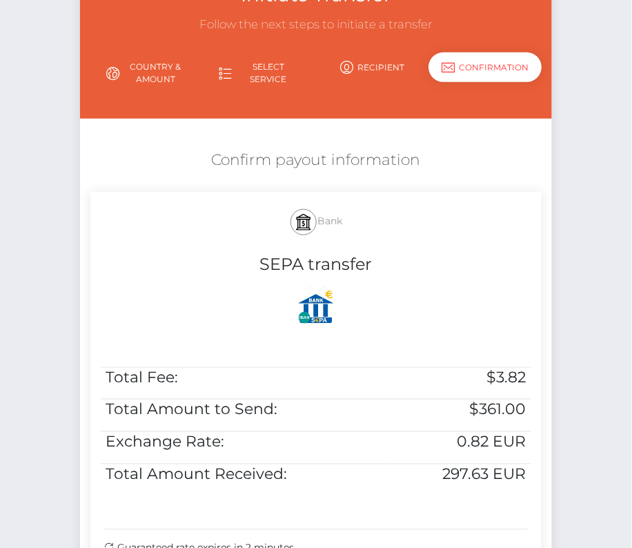
drag, startPoint x: 209, startPoint y: 154, endPoint x: 544, endPoint y: 490, distance: 475.0
click at [544, 490] on div "Confirm payout information Bank SEPA transfer Total Fee: $3.82 Total Amount to …" at bounding box center [315, 360] width 471 height 435
copy div "Confirm payout information Bank SEPA transfer Total Fee: $3.82 Total Amount to …"
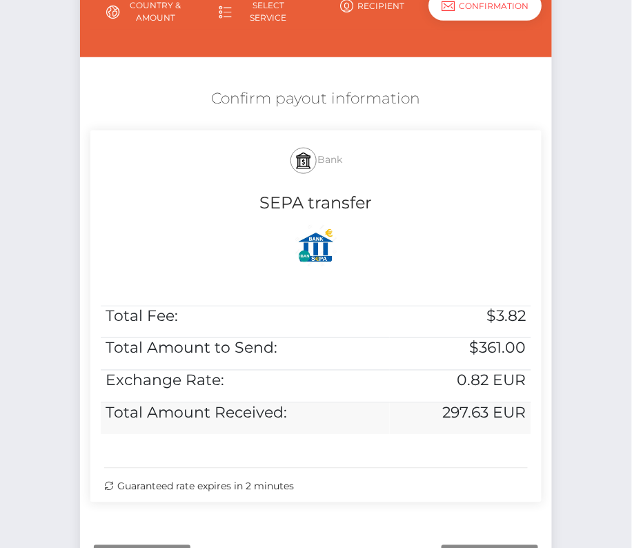
scroll to position [281, 0]
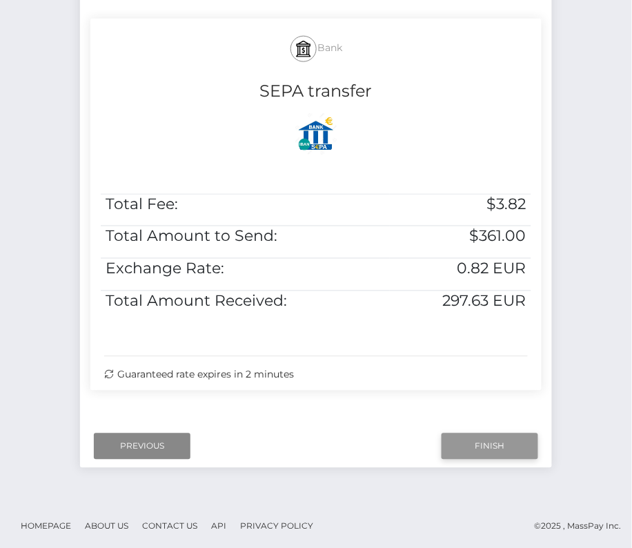
click at [477, 433] on input "Finish" at bounding box center [489, 446] width 97 height 26
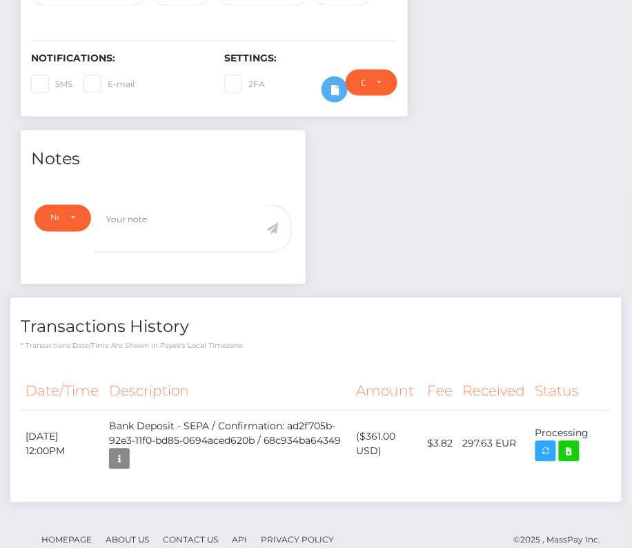
scroll to position [349, 0]
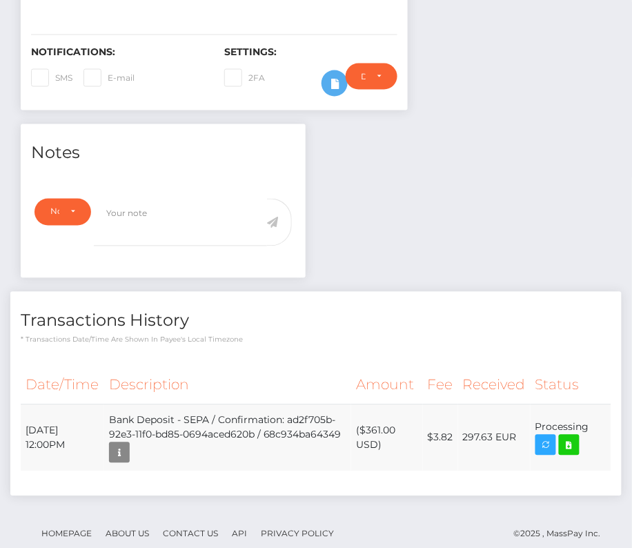
drag, startPoint x: 24, startPoint y: 418, endPoint x: 601, endPoint y: 421, distance: 576.6
click at [601, 421] on tr "[DATE] 12:00PM Bank Deposit - SEPA / Confirmation: ad2f705b-92e3-11f0-bd85-0694…" at bounding box center [316, 437] width 590 height 67
copy tr "[DATE] 12:00PM Bank Deposit - SEPA / Confirmation: ad2f705b-92e3-11f0-bd85-0694…"
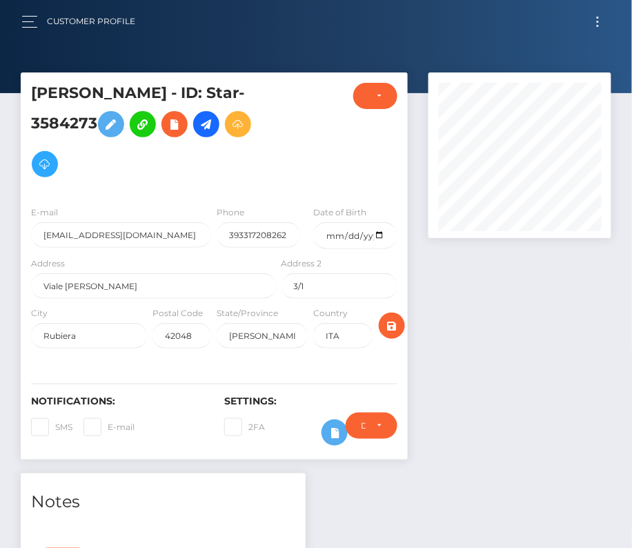
scroll to position [374, 0]
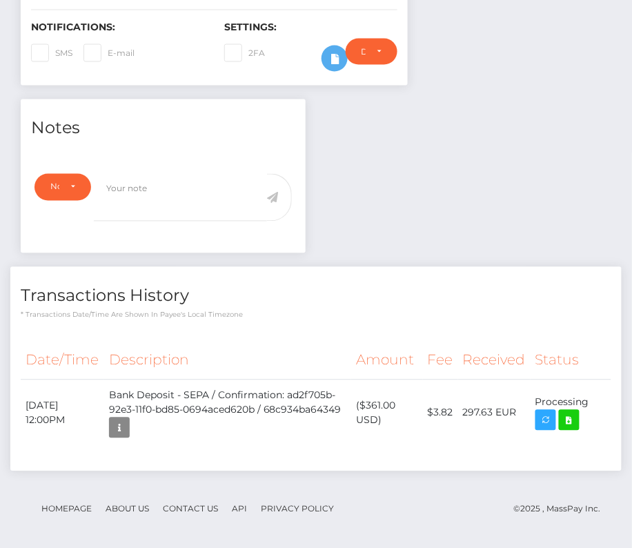
click at [235, 325] on div "Transactions History * Transactions date/time are shown in payee's local timezo…" at bounding box center [315, 368] width 611 height 203
click at [569, 412] on icon at bounding box center [569, 420] width 17 height 17
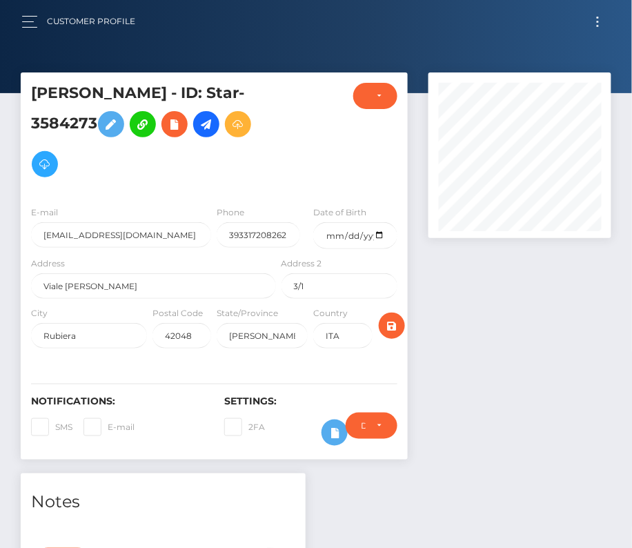
click at [596, 21] on button "Toggle navigation" at bounding box center [598, 21] width 26 height 19
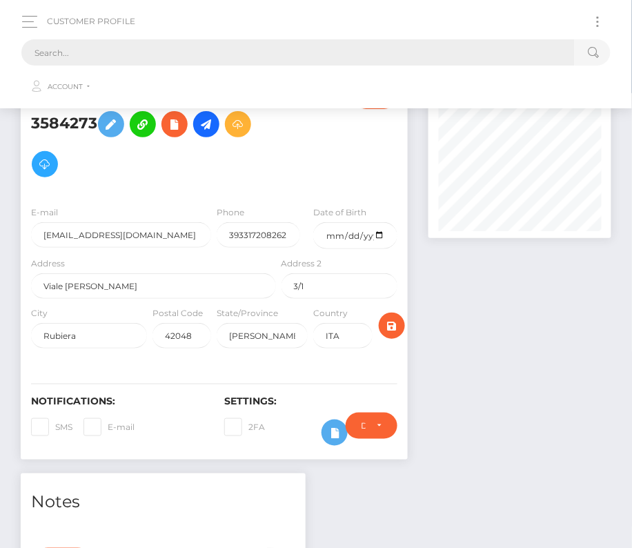
click at [263, 55] on input "text" at bounding box center [297, 52] width 553 height 26
paste input "3489093"
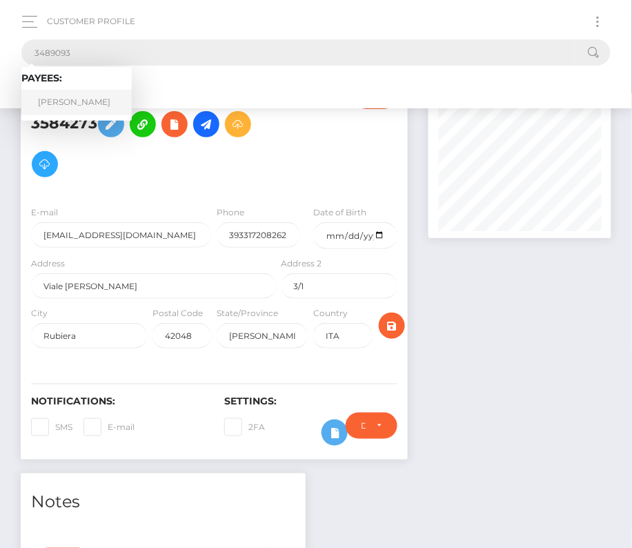
type input "3489093"
click at [81, 99] on link "Bret Douglas Canfield" at bounding box center [76, 103] width 110 height 26
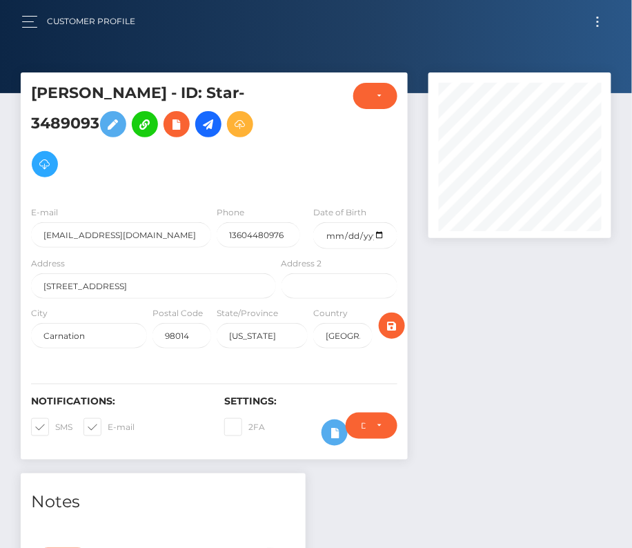
scroll to position [166, 183]
click at [380, 237] on input "date" at bounding box center [354, 235] width 83 height 27
type input "[DATE]"
click at [55, 421] on span at bounding box center [55, 426] width 0 height 10
click at [55, 420] on input "SMS" at bounding box center [59, 422] width 9 height 9
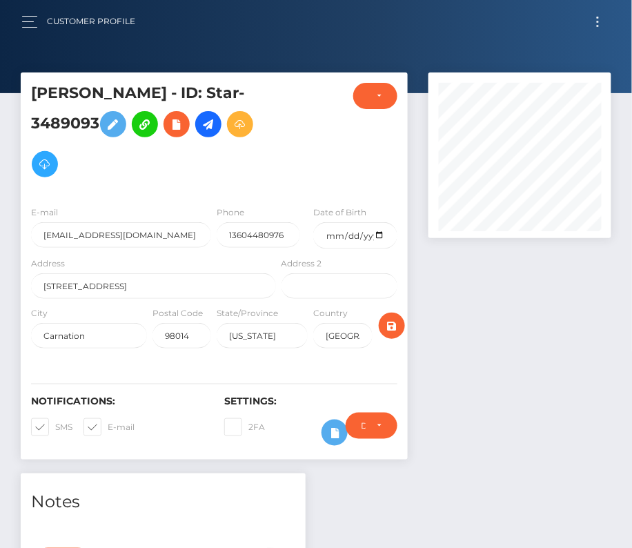
checkbox input "false"
click at [108, 421] on span at bounding box center [108, 426] width 0 height 10
click at [108, 420] on input "E-mail" at bounding box center [112, 422] width 9 height 9
checkbox input "false"
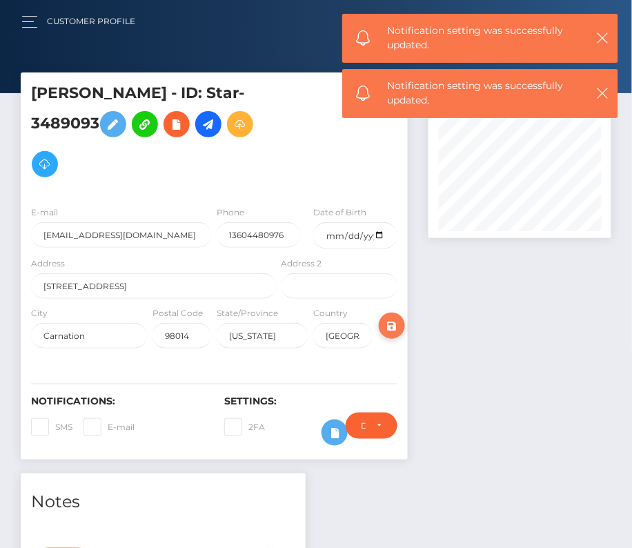
click at [395, 317] on icon "submit" at bounding box center [391, 325] width 17 height 17
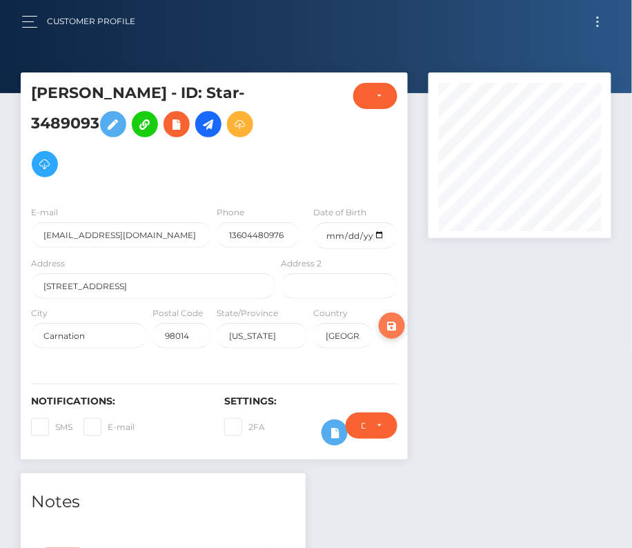
click at [395, 321] on icon "submit" at bounding box center [391, 325] width 17 height 17
click at [217, 128] on icon at bounding box center [208, 124] width 17 height 17
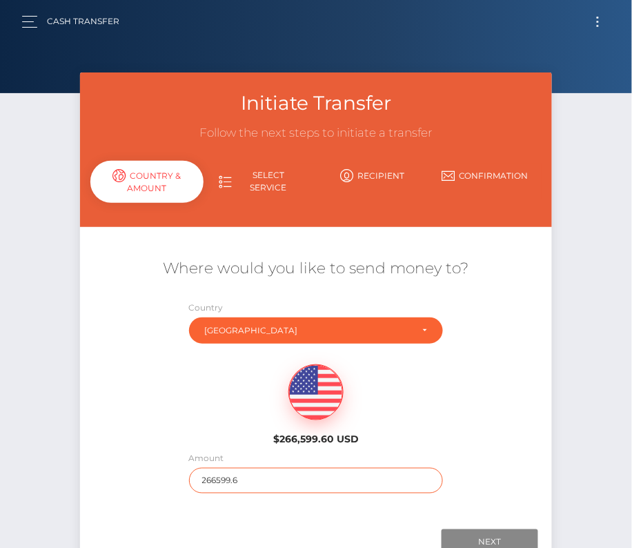
click at [239, 475] on input "266599.6" at bounding box center [316, 481] width 255 height 26
type input "2176"
click at [199, 425] on div "$266,599.60 USD" at bounding box center [315, 400] width 471 height 100
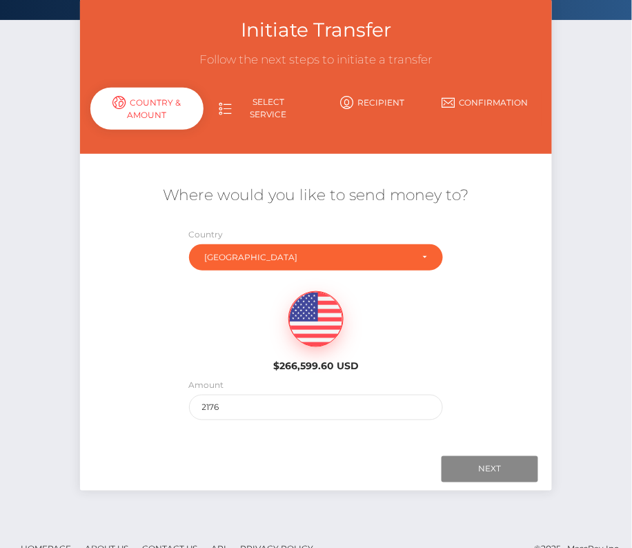
scroll to position [83, 0]
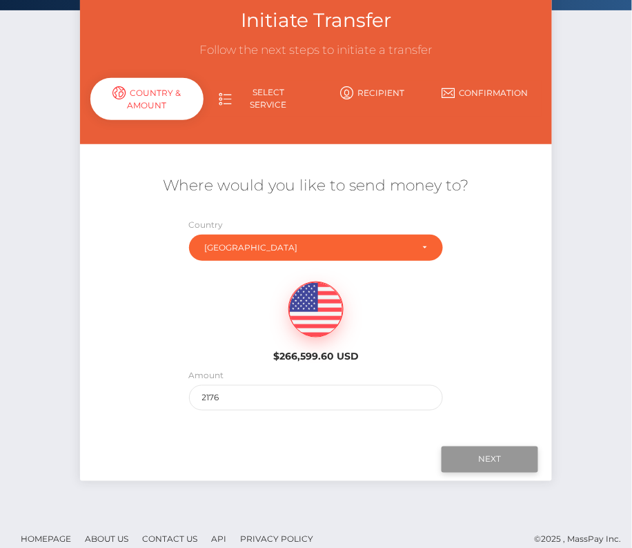
click at [491, 464] on input "Next" at bounding box center [489, 459] width 97 height 26
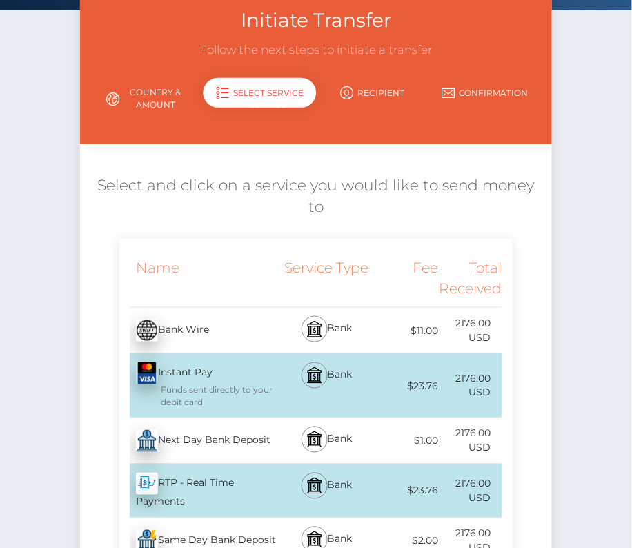
click at [180, 425] on div "Next Day Bank Deposit - USD" at bounding box center [198, 440] width 159 height 39
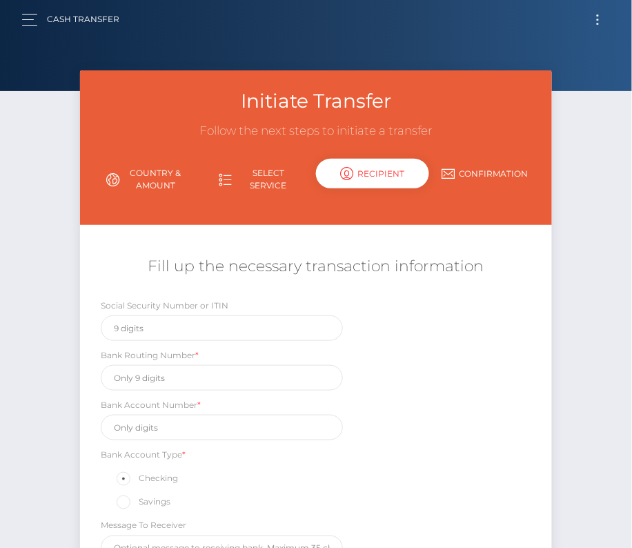
scroll to position [0, 0]
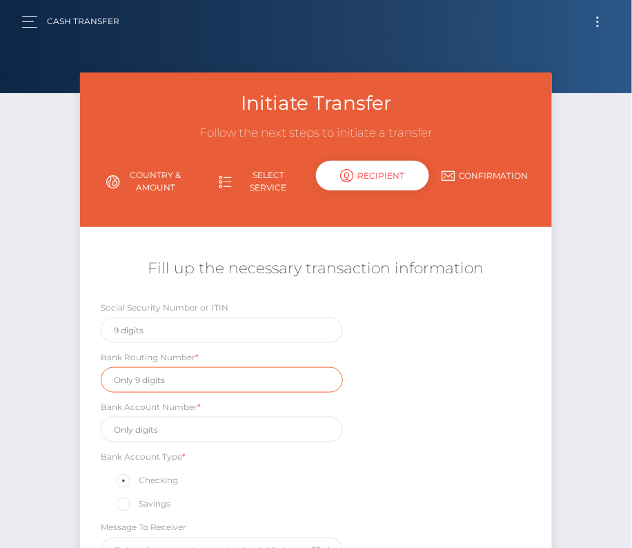
click at [139, 368] on input "text" at bounding box center [222, 380] width 242 height 26
paste input "125000105"
type input "125000105"
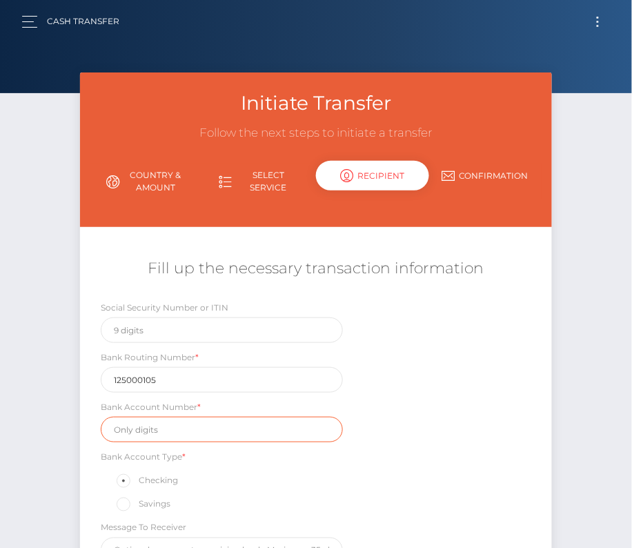
click at [182, 419] on input "text" at bounding box center [222, 430] width 242 height 26
paste input "168405091211"
type input "168405091211"
click at [387, 455] on div "Social Security Number or ITIN Bank Routing Number * 125000105 Bank Account Num…" at bounding box center [315, 435] width 471 height 270
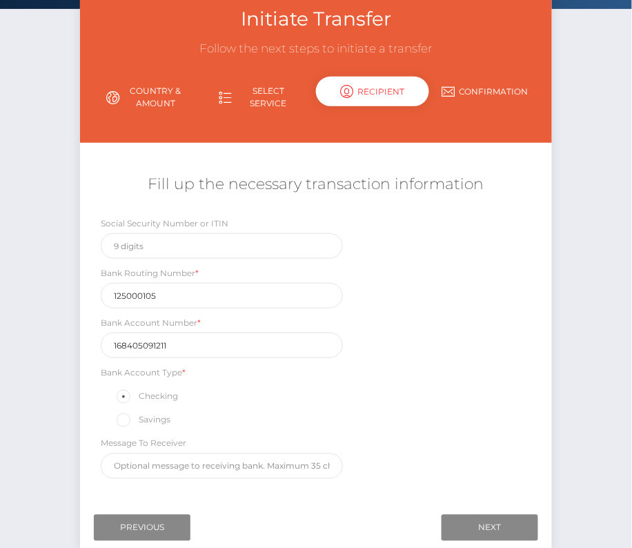
scroll to position [107, 0]
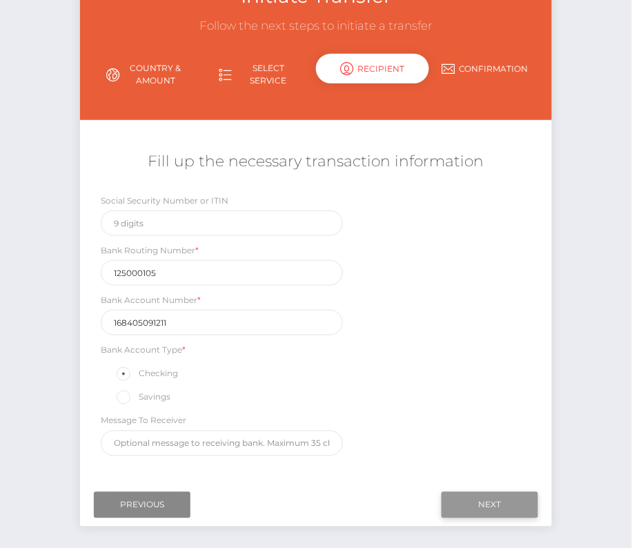
click at [505, 495] on input "Next" at bounding box center [489, 505] width 97 height 26
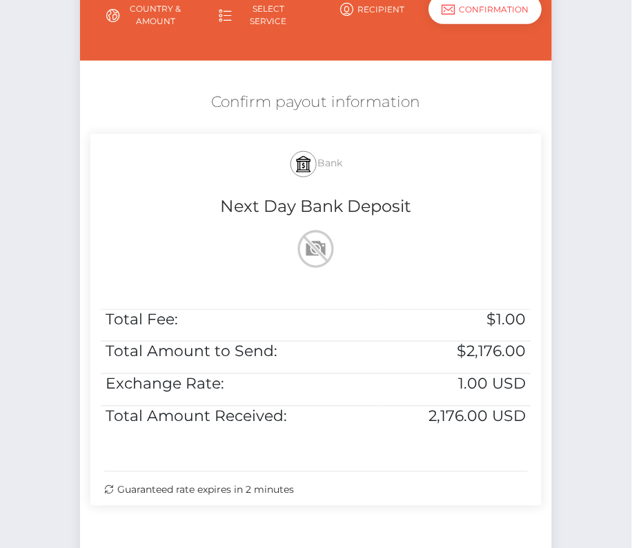
scroll to position [212, 0]
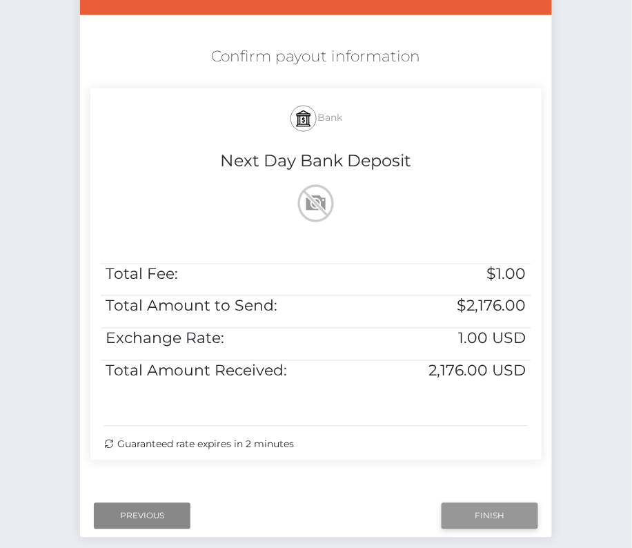
click at [494, 518] on input "Finish" at bounding box center [489, 516] width 97 height 26
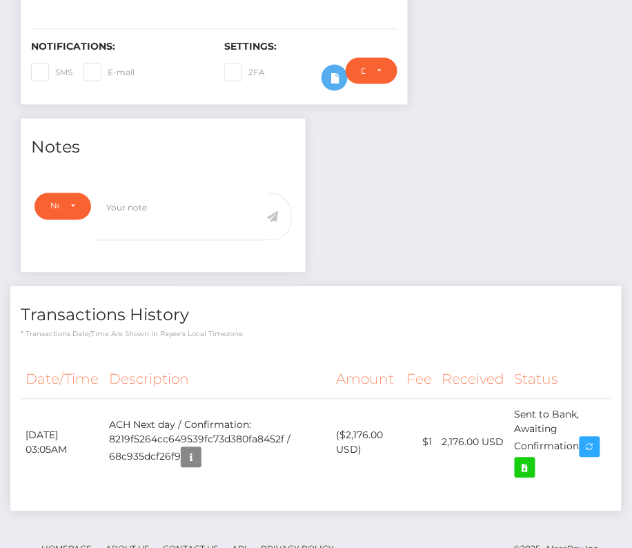
scroll to position [373, 0]
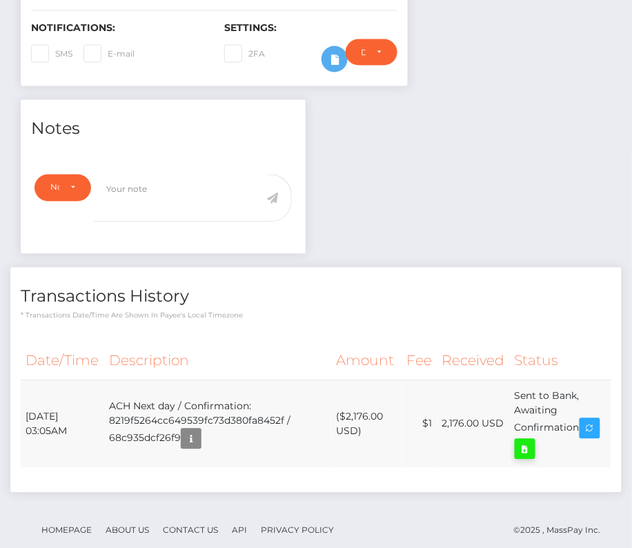
click at [532, 444] on icon at bounding box center [525, 449] width 17 height 17
click at [0, 0] on div "Bret Douglas Canfield - ID: Star-3489093 CLOSED ACTIVE USA" at bounding box center [316, 136] width 632 height 875
drag, startPoint x: 26, startPoint y: 405, endPoint x: 586, endPoint y: 418, distance: 559.5
click at [586, 418] on tr "September 16, 2025 03:05AM ACH Next day / Confirmation: 8219f5264cc649539fc73d3…" at bounding box center [316, 424] width 590 height 88
copy tr "September 16, 2025 03:05AM ACH Next day / Confirmation: 8219f5264cc649539fc73d3…"
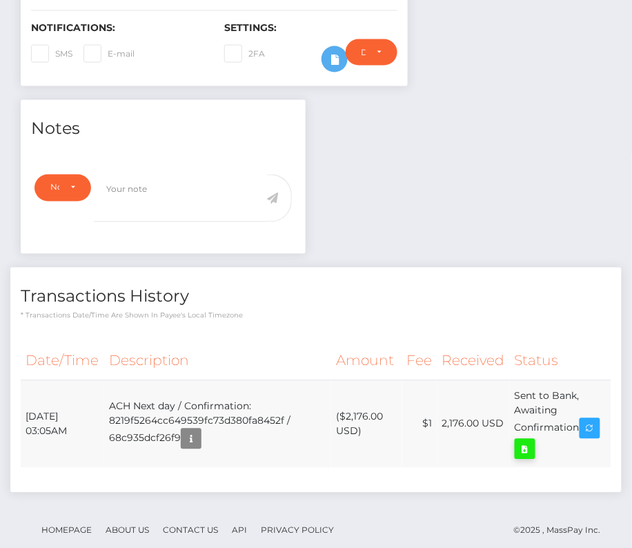
click at [526, 445] on icon at bounding box center [525, 449] width 17 height 17
click at [0, 0] on div "Bret Douglas Canfield - ID: Star-3489093 CLOSED ACTIVE USA" at bounding box center [316, 136] width 632 height 875
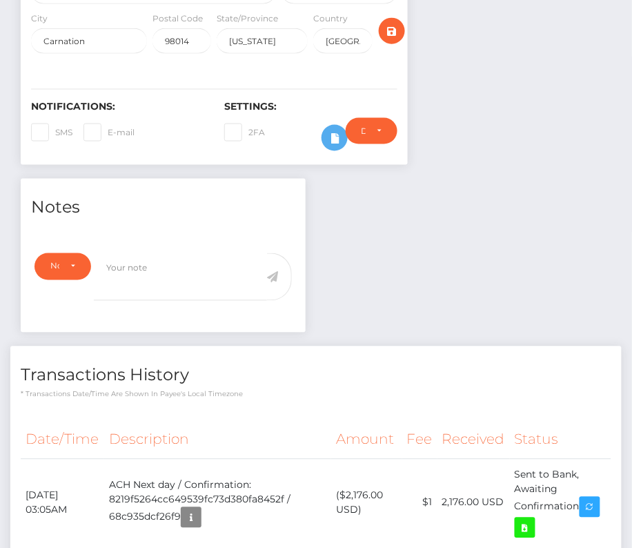
scroll to position [362, 0]
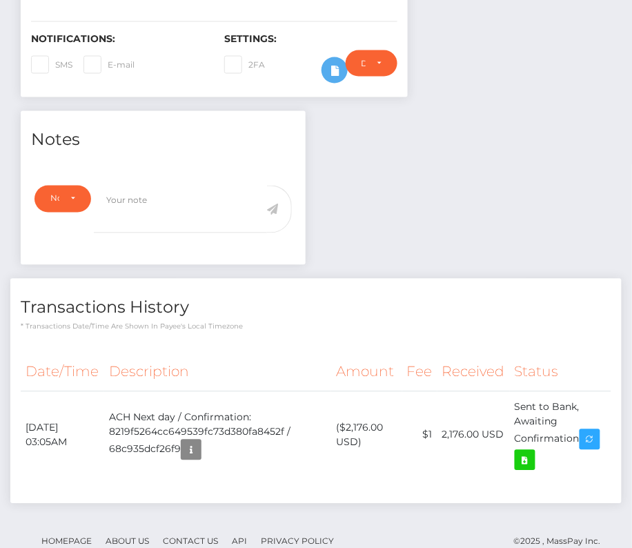
click at [281, 212] on span at bounding box center [279, 210] width 25 height 48
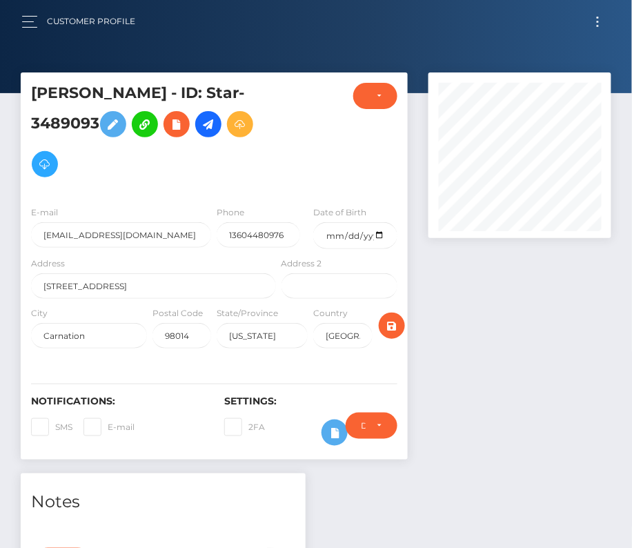
scroll to position [166, 183]
click at [38, 16] on button "button" at bounding box center [34, 21] width 26 height 19
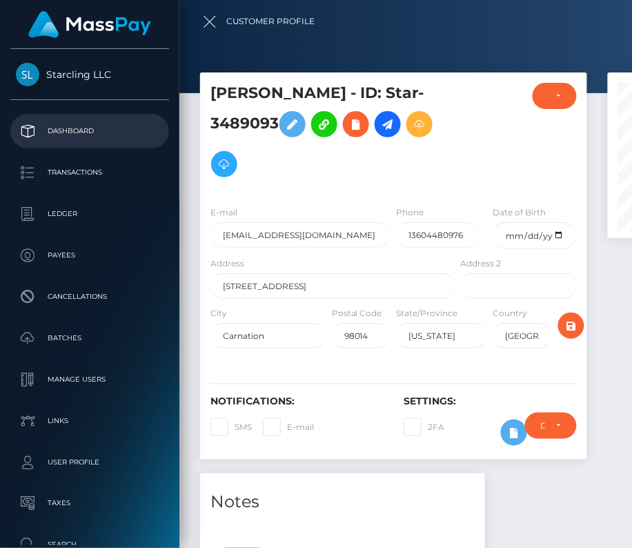
click at [63, 133] on p "Dashboard" at bounding box center [90, 131] width 148 height 21
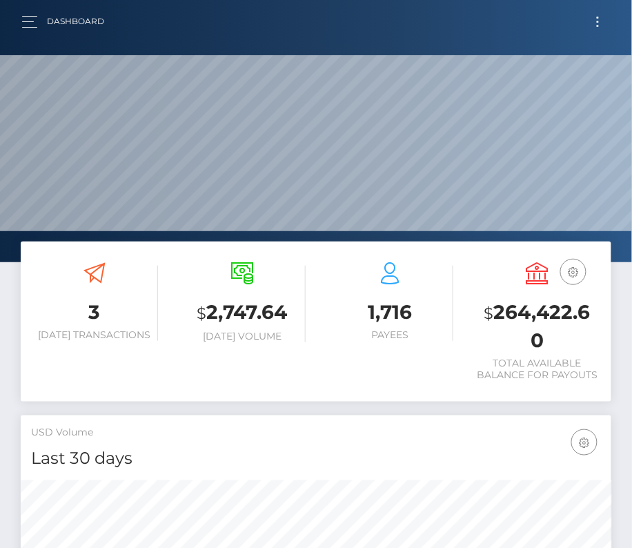
scroll to position [244, 285]
click at [36, 22] on button "button" at bounding box center [34, 21] width 26 height 19
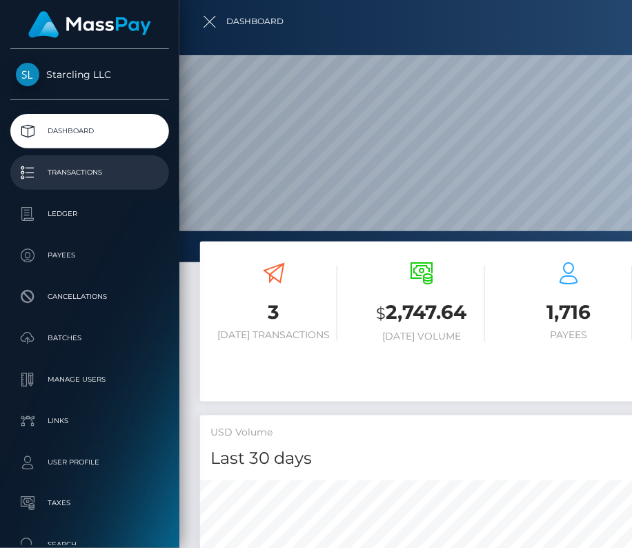
click at [77, 180] on p "Transactions" at bounding box center [90, 172] width 148 height 21
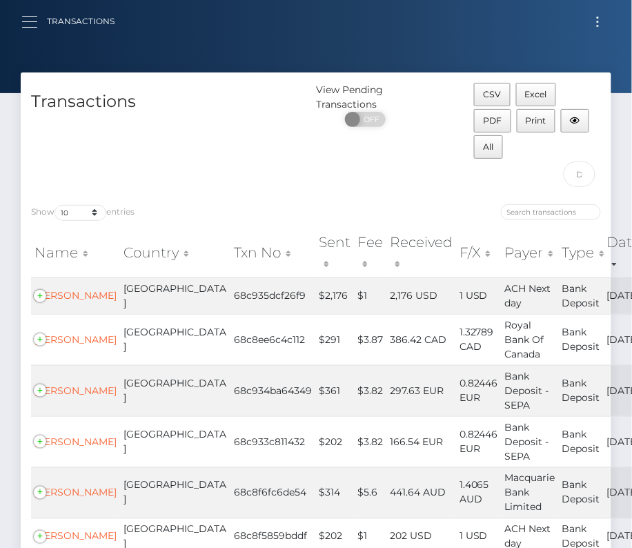
click at [26, 23] on button "button" at bounding box center [34, 21] width 26 height 19
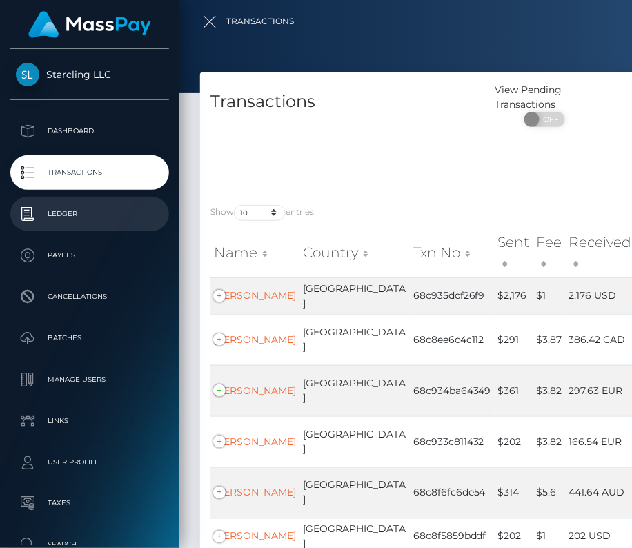
click at [78, 211] on p "Ledger" at bounding box center [90, 213] width 148 height 21
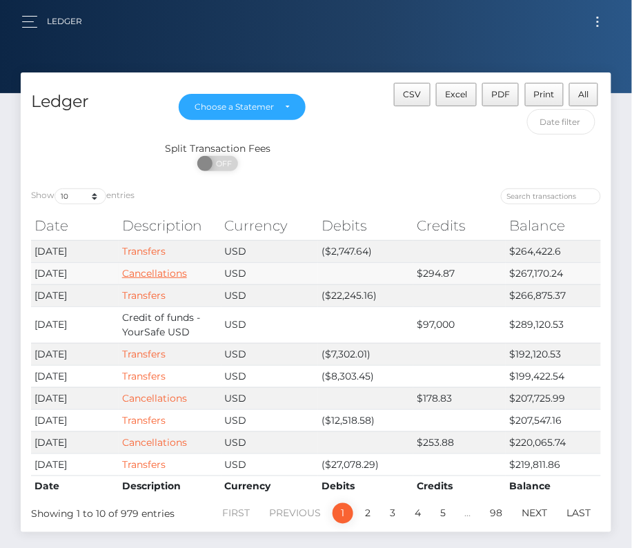
click at [149, 268] on link "Cancellations" at bounding box center [154, 273] width 65 height 12
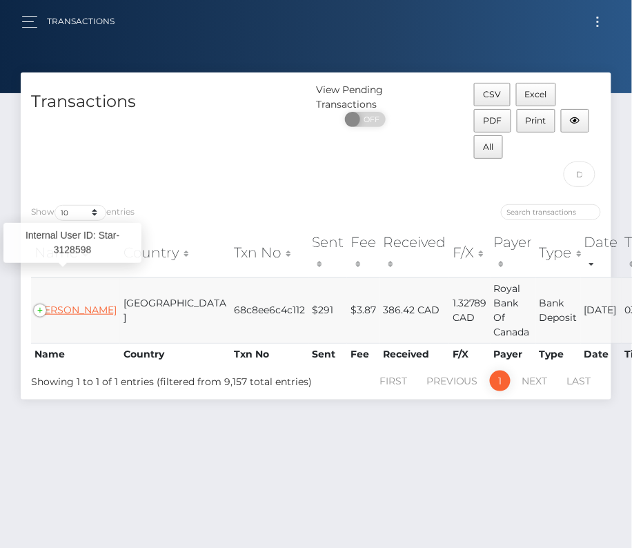
click at [68, 303] on link "[PERSON_NAME]" at bounding box center [75, 309] width 82 height 12
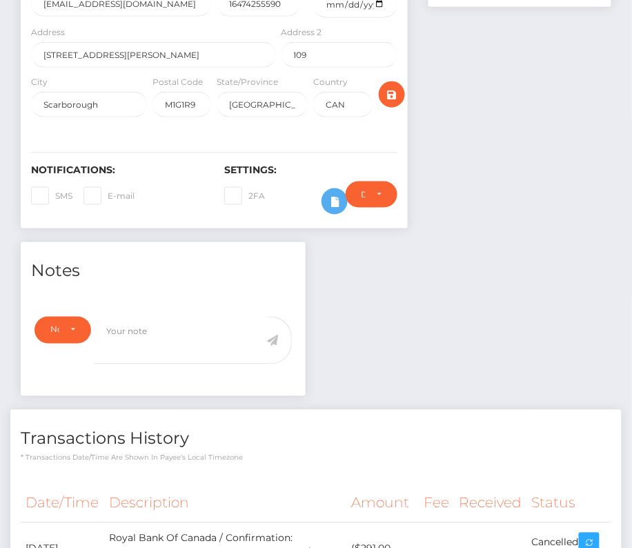
scroll to position [34, 0]
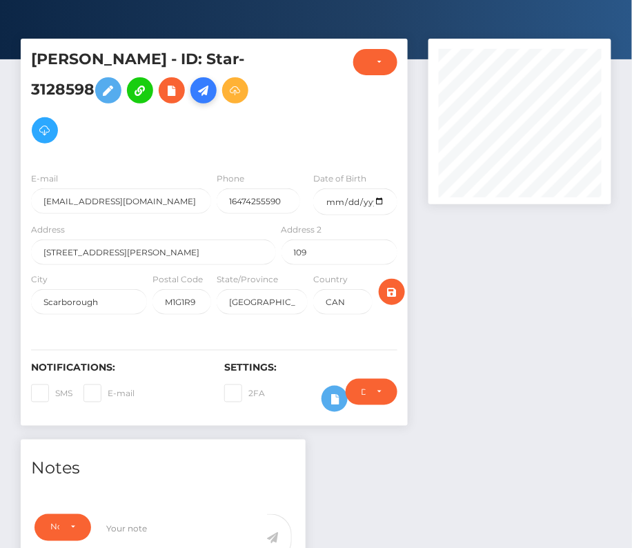
click at [206, 88] on icon at bounding box center [203, 90] width 17 height 17
drag, startPoint x: 170, startPoint y: 63, endPoint x: 18, endPoint y: 55, distance: 151.9
click at [18, 55] on div "[PERSON_NAME] - ID: Star-3128598" at bounding box center [214, 239] width 408 height 401
copy h5 "[PERSON_NAME]"
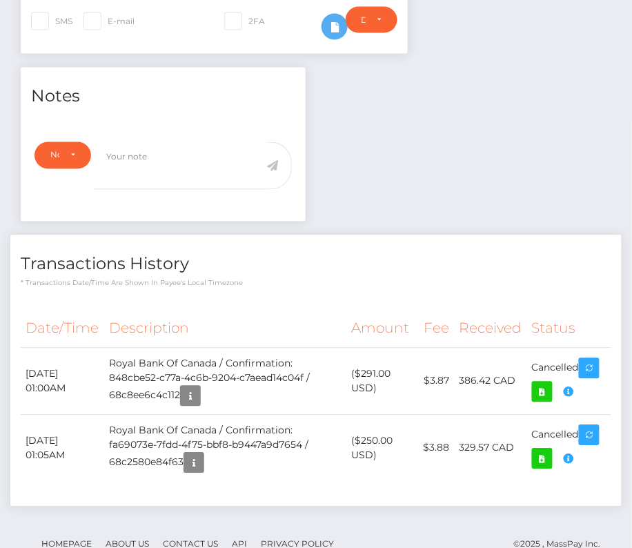
scroll to position [407, 0]
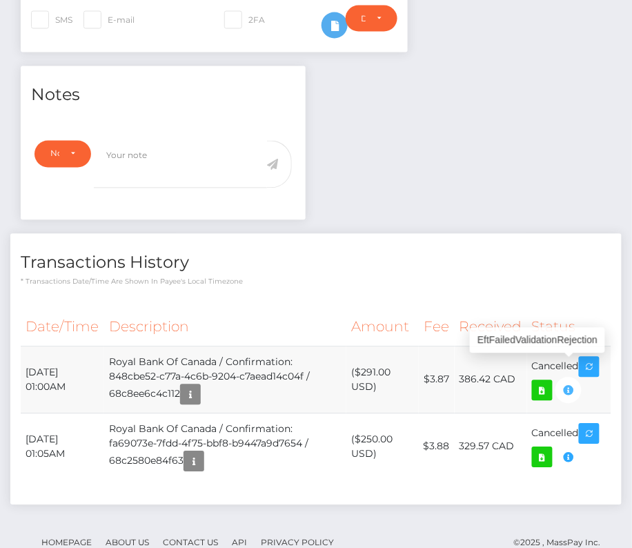
click at [568, 388] on icon "button" at bounding box center [568, 390] width 17 height 17
copy h5 "[PERSON_NAME]"
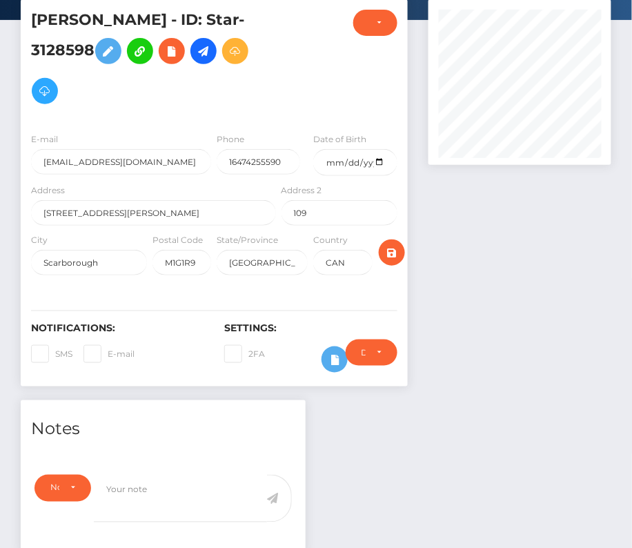
scroll to position [0, 0]
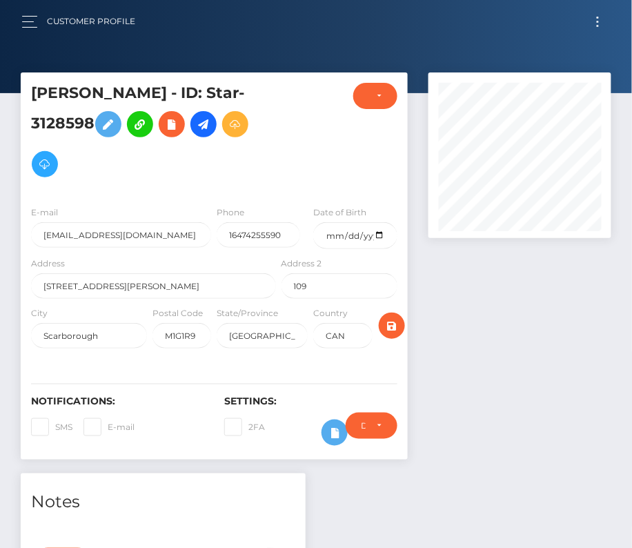
click at [54, 94] on h5 "[PERSON_NAME] - ID: Star-3128598" at bounding box center [149, 133] width 237 height 101
copy h5 "[PERSON_NAME]"
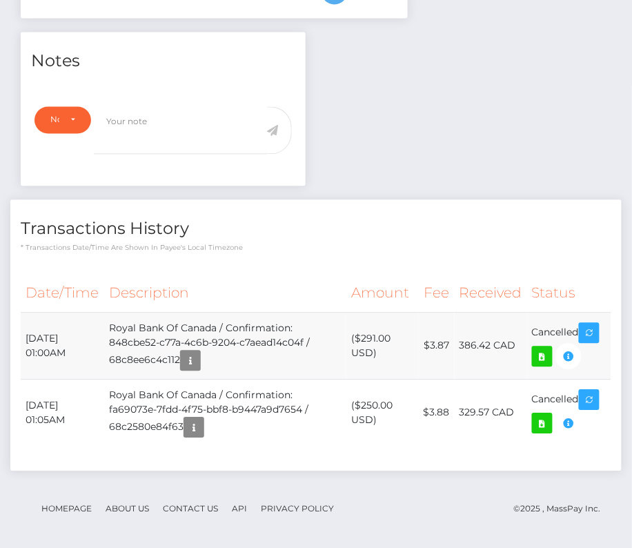
drag, startPoint x: 24, startPoint y: 329, endPoint x: 588, endPoint y: 343, distance: 563.7
click at [587, 343] on tr "[DATE] 01:00AM Royal Bank Of Canada / Confirmation: 848cbe52-c77a-4c6b-9204-c7a…" at bounding box center [316, 345] width 590 height 67
copy tbody "[DATE] 01:00AM Royal Bank Of Canada / Confirmation: 848cbe52-c77a-4c6b-9204-c7a…"
click at [570, 350] on icon "button" at bounding box center [568, 356] width 17 height 17
copy tbody "[DATE] 01:00AM Royal Bank Of Canada / Confirmation: 848cbe52-c77a-4c6b-9204-c7a…"
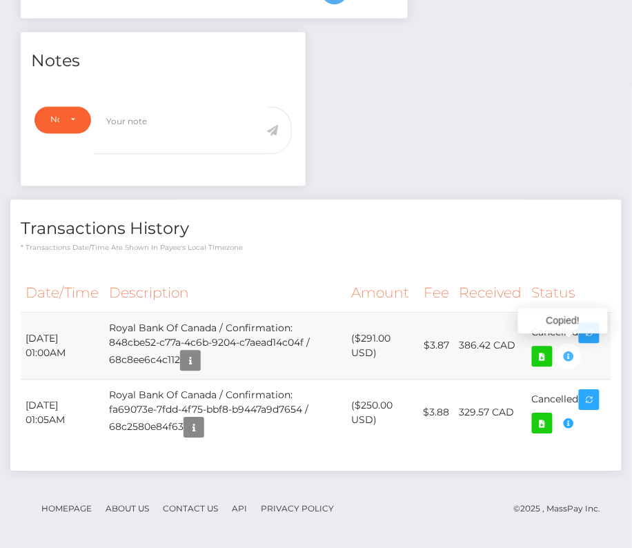
click at [570, 350] on icon "button" at bounding box center [568, 356] width 17 height 17
